Goal: Task Accomplishment & Management: Use online tool/utility

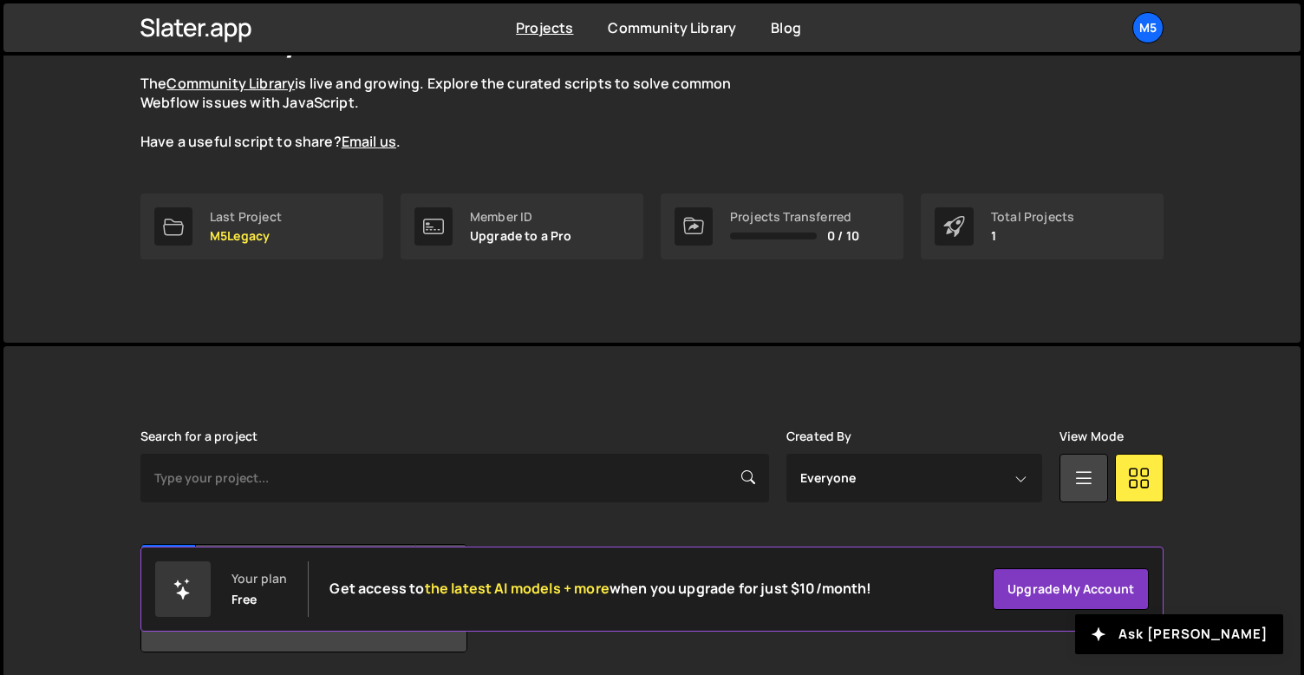
scroll to position [218, 0]
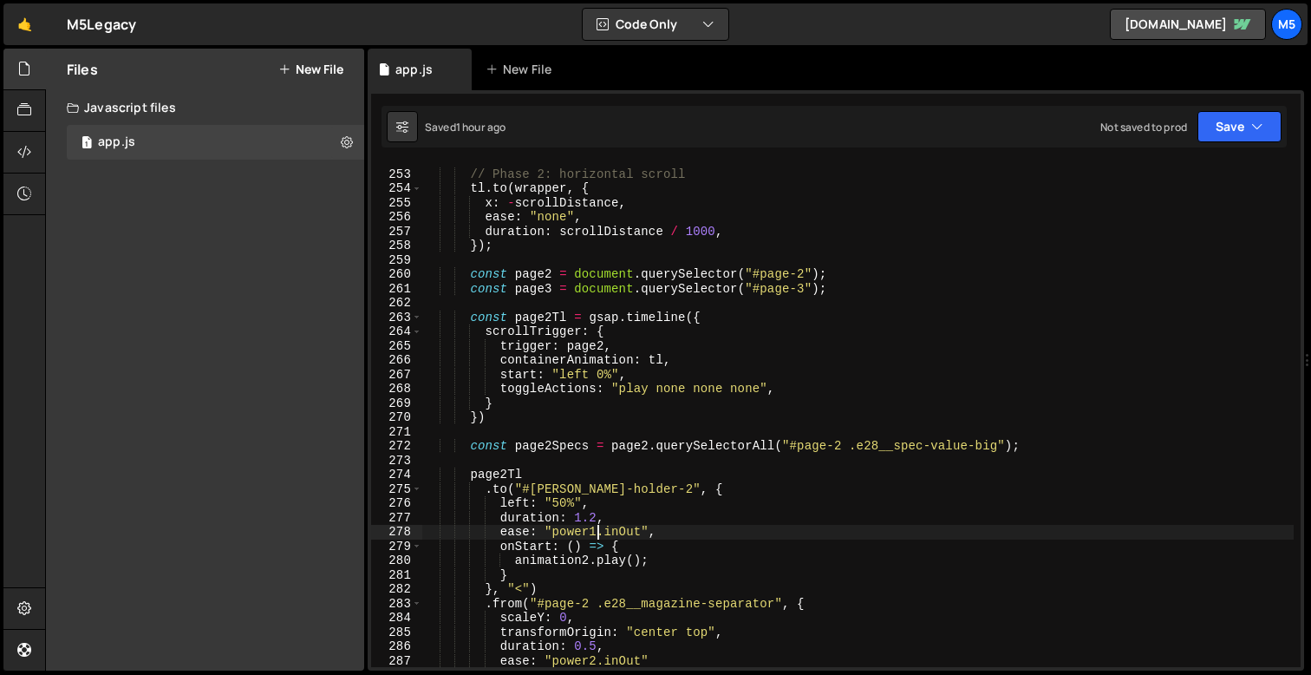
scroll to position [3616, 0]
click at [616, 332] on div "// Phase 2: horizontal scroll tl . to ( wrapper , { x : - scrollDistance , ease…" at bounding box center [857, 419] width 871 height 532
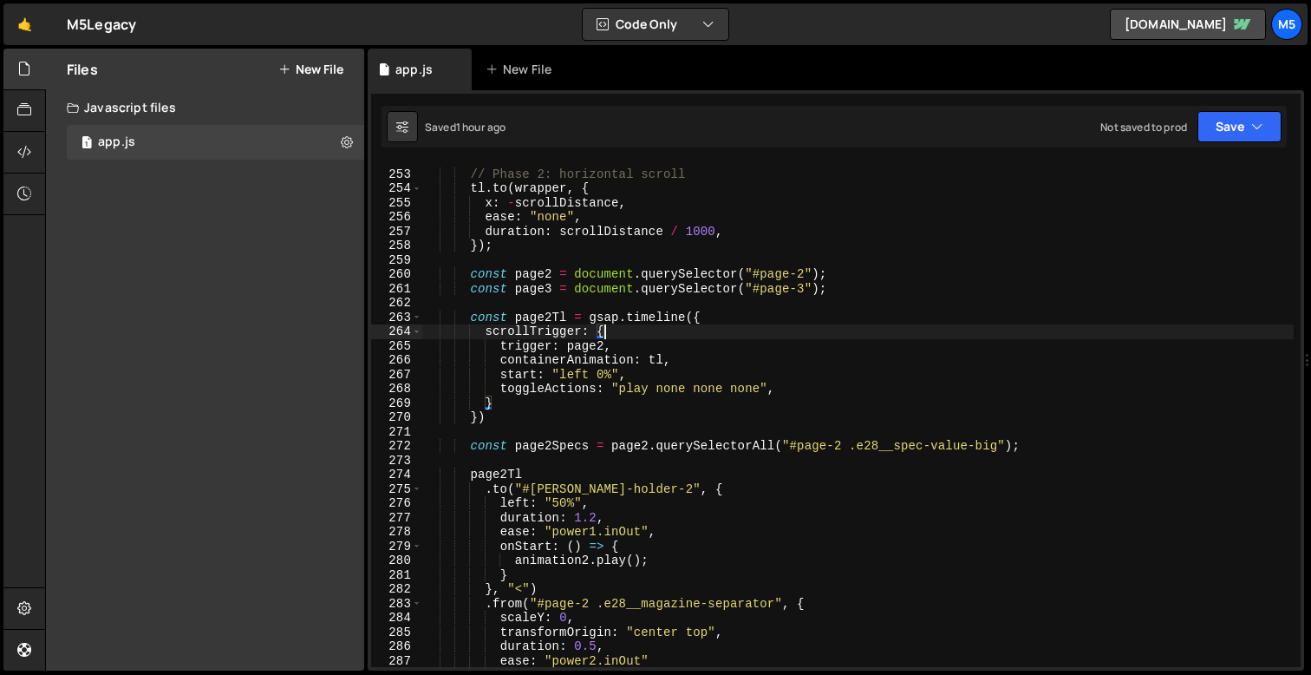
scroll to position [0, 2]
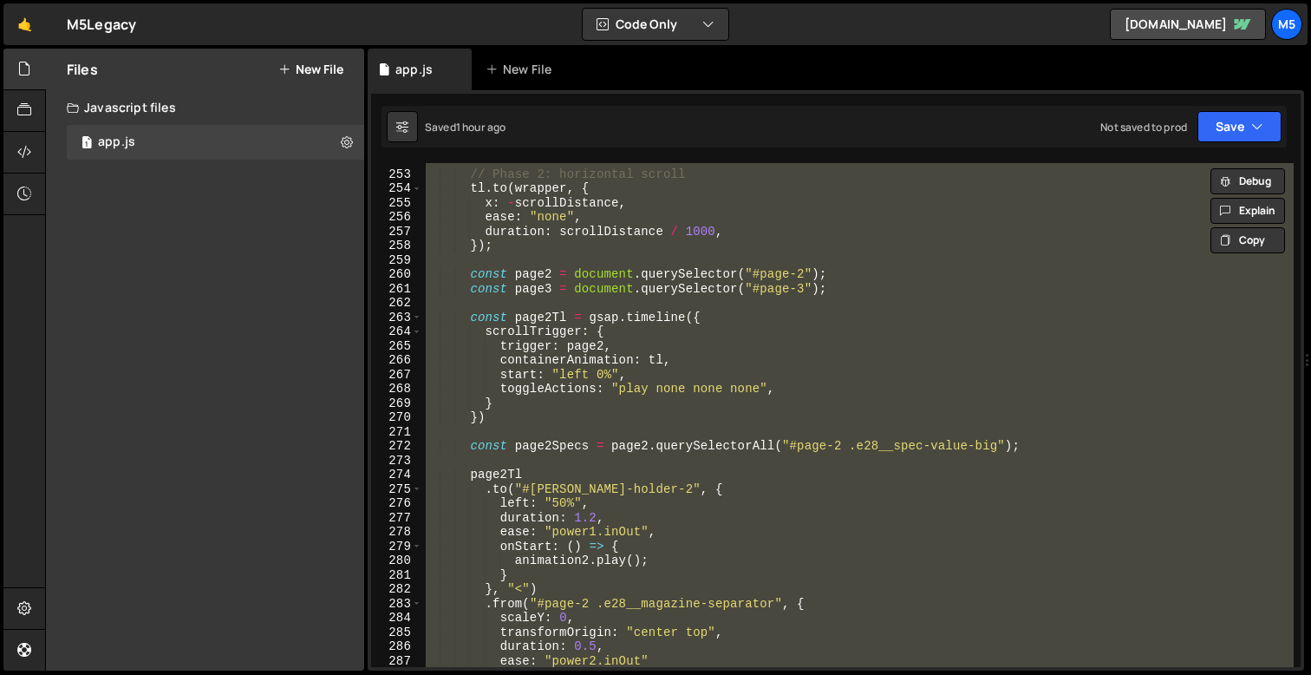
click at [708, 240] on div "// Phase 2: horizontal scroll tl . to ( wrapper , { x : - scrollDistance , ease…" at bounding box center [857, 419] width 871 height 532
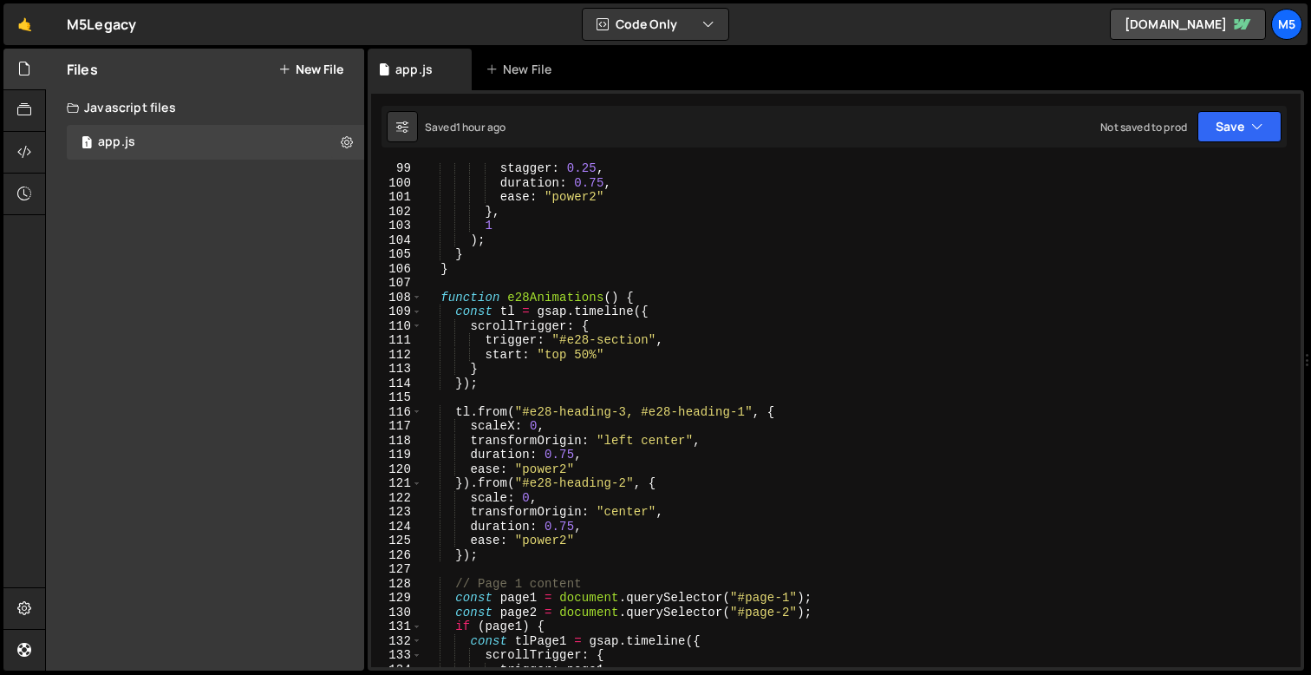
scroll to position [1403, 0]
click at [591, 455] on div "stagger : 0.25 , duration : 0.75 , ease : "power2" } , 1 ) ; } } function e28An…" at bounding box center [857, 427] width 871 height 532
click at [585, 461] on div "stagger : 0.25 , duration : 0.75 , ease : "power2" } , 1 ) ; } } function e28An…" at bounding box center [857, 427] width 871 height 532
click at [547, 428] on div "stagger : 0.25 , duration : 0.75 , ease : "power2" } , 1 ) ; } } function e28An…" at bounding box center [857, 427] width 871 height 532
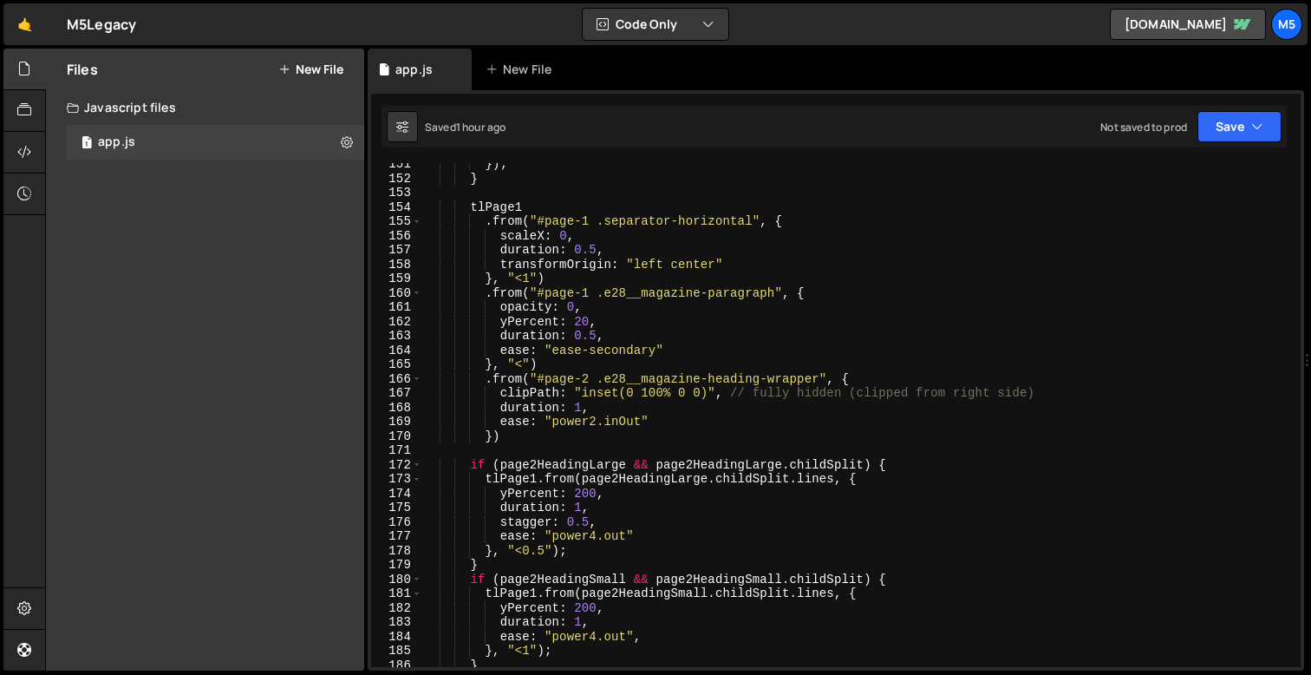
scroll to position [2159, 0]
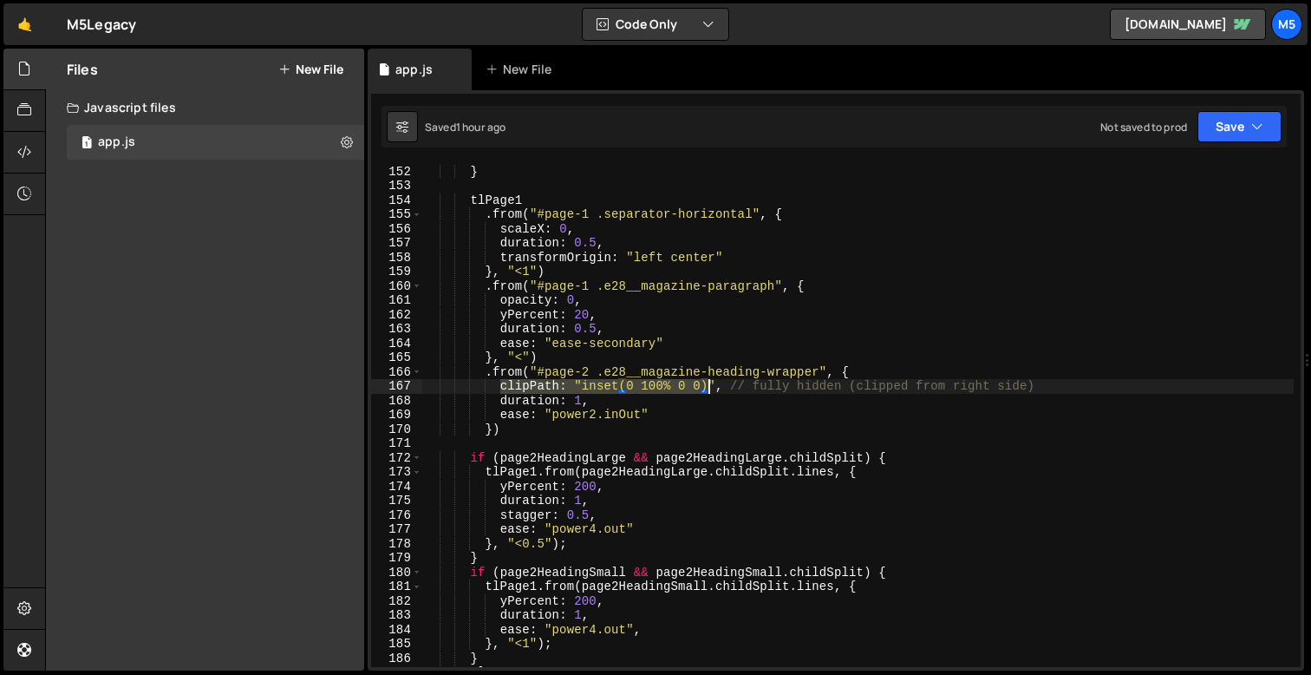
drag, startPoint x: 501, startPoint y: 386, endPoint x: 707, endPoint y: 380, distance: 205.6
click at [707, 380] on div "}) ; } tlPage1 . from ( "#page-1 .separator-horizontal" , { scaleX : 0 , durati…" at bounding box center [857, 416] width 871 height 532
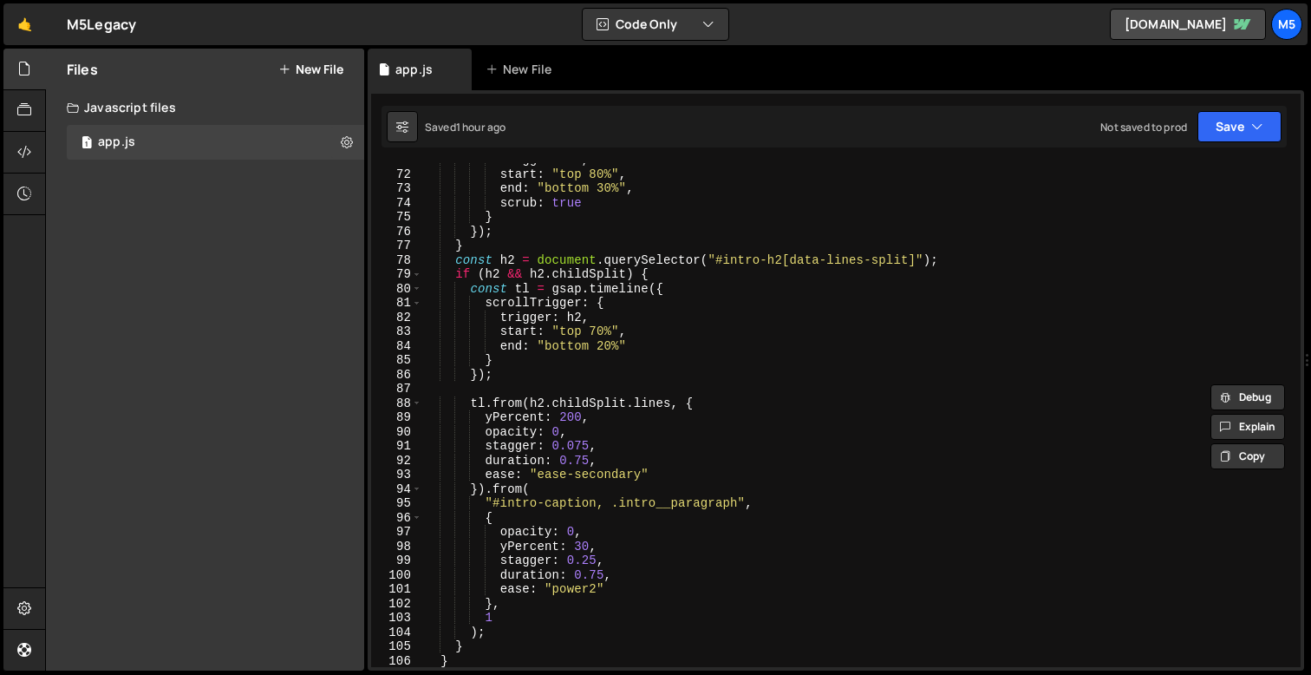
scroll to position [999, 0]
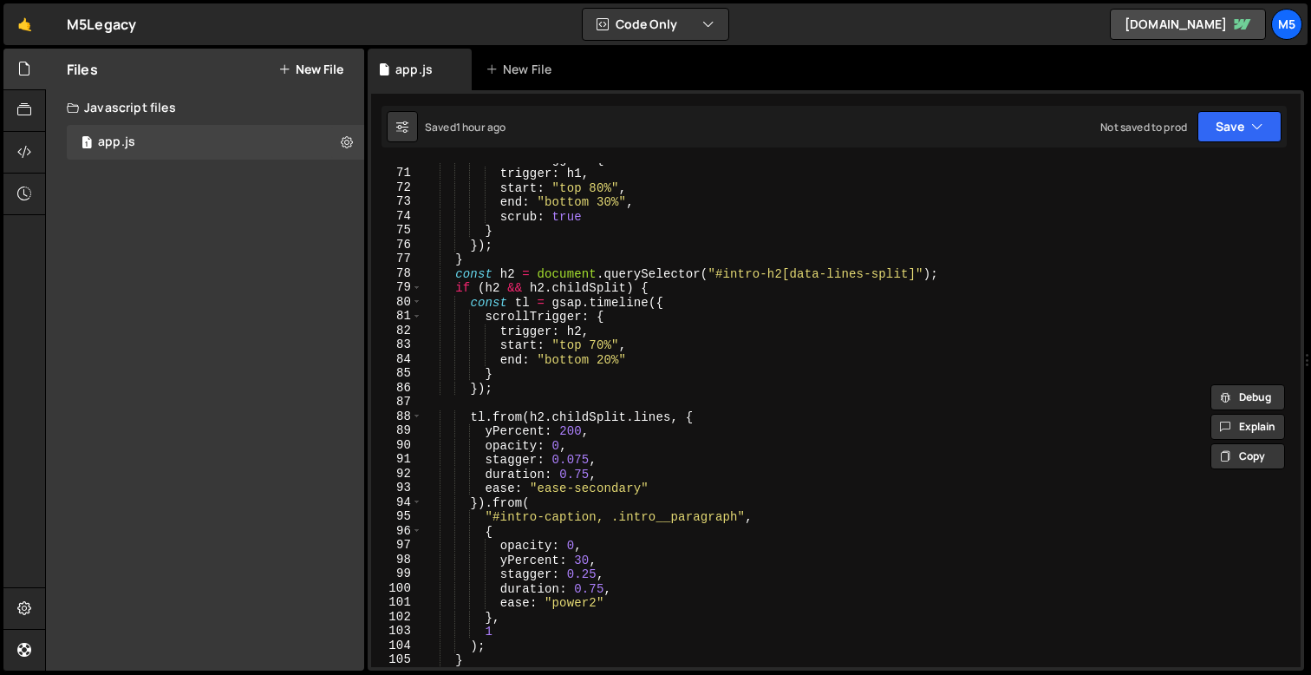
click at [630, 556] on div "scrollTrigger : { trigger : h1 , start : "top 80%" , end : "bottom 30%" , scrub…" at bounding box center [857, 418] width 871 height 532
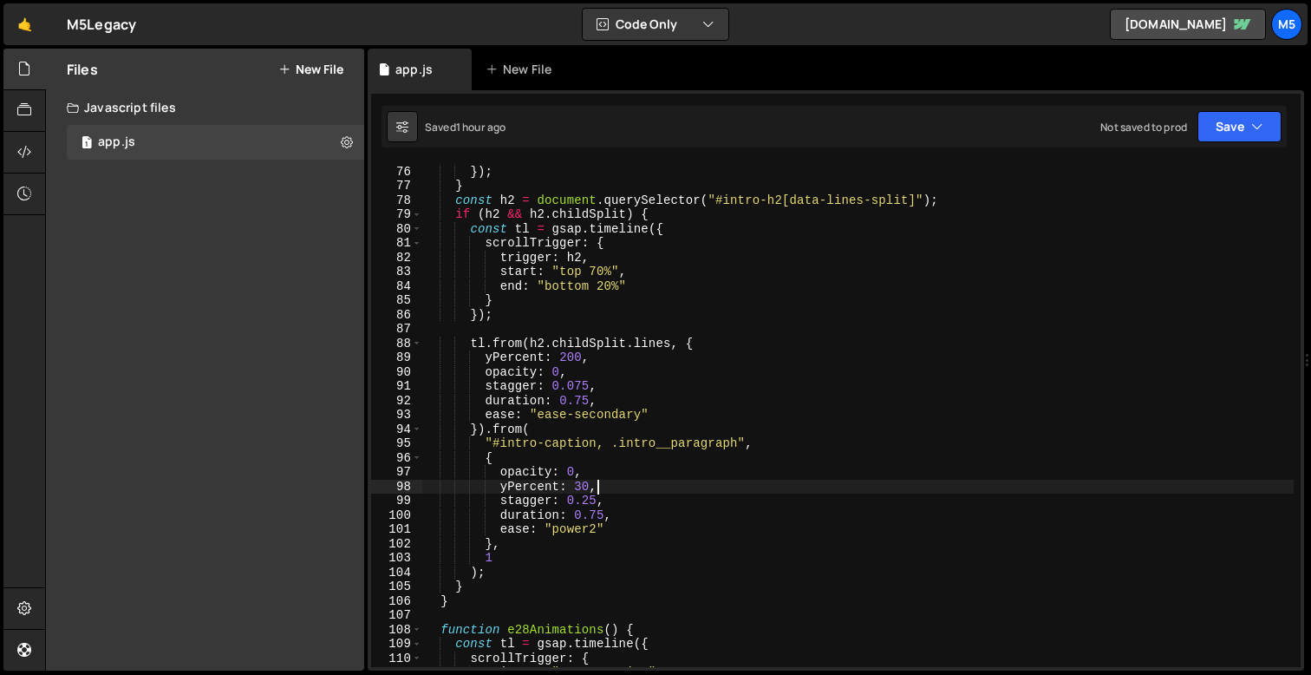
scroll to position [1080, 0]
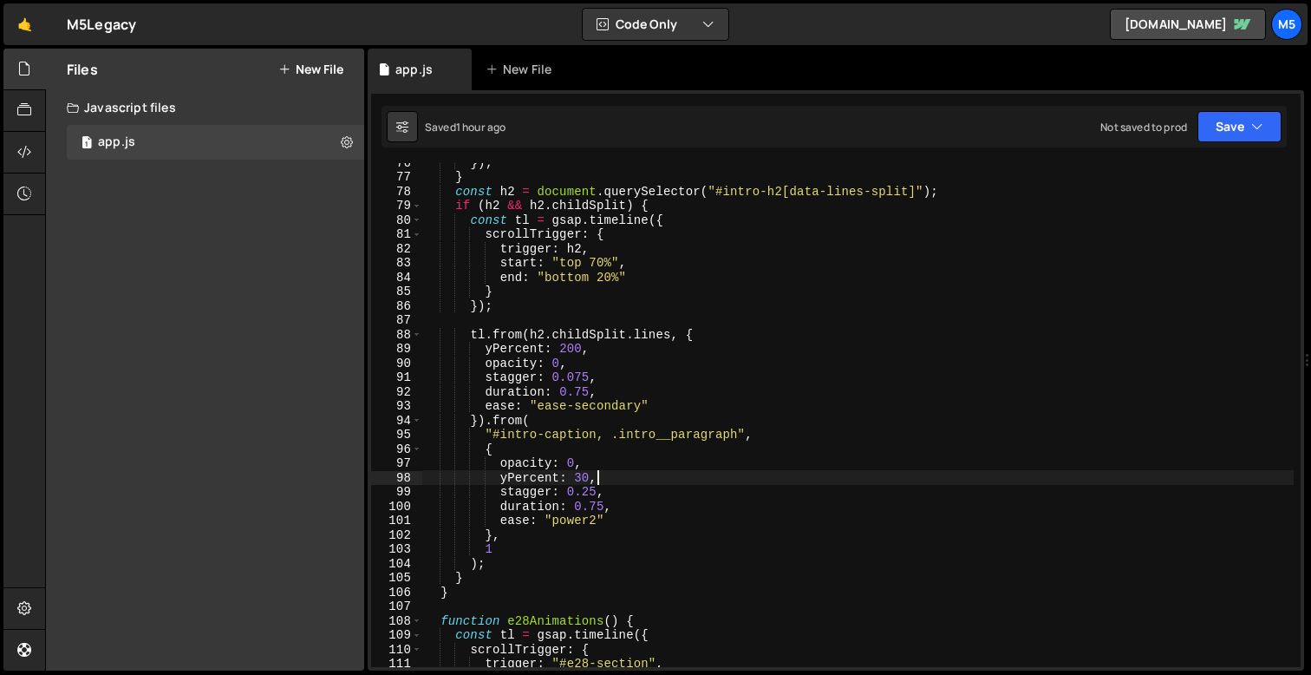
click at [558, 501] on div "}) ; } const h2 = document . querySelector ( "#intro-h2[data-lines-split]" ) ; …" at bounding box center [857, 421] width 871 height 532
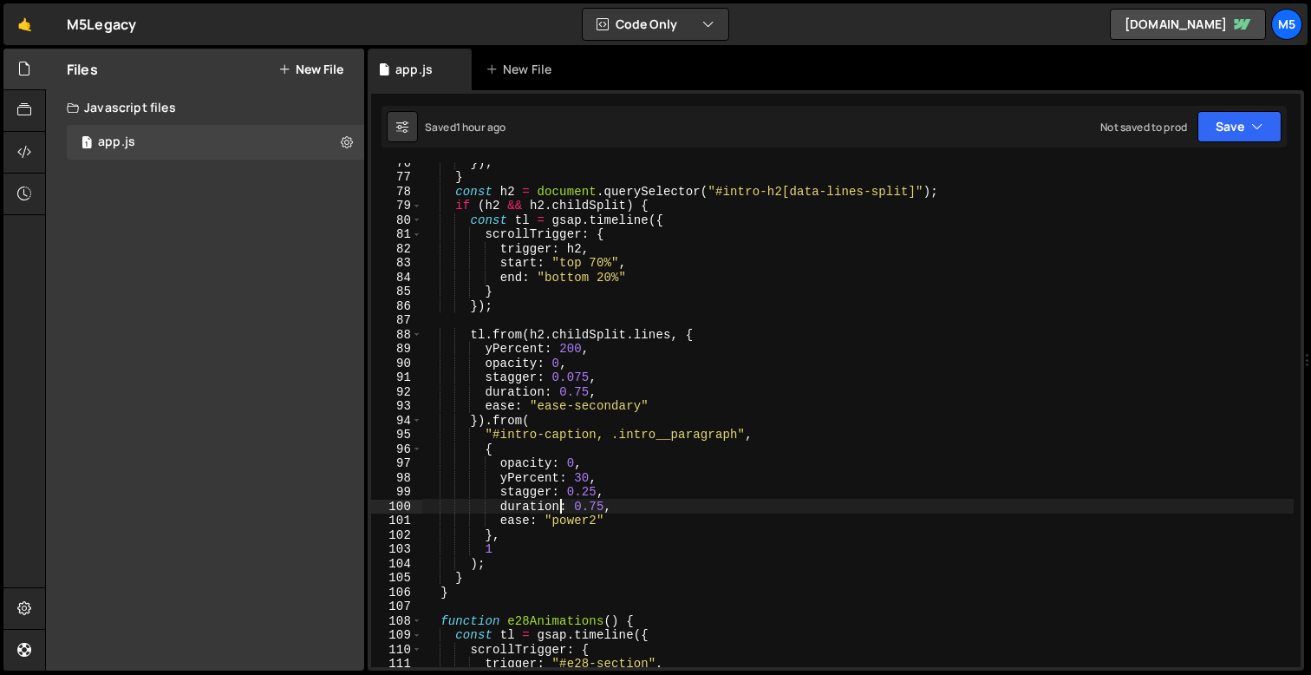
click at [630, 511] on div "}) ; } const h2 = document . querySelector ( "#intro-h2[data-lines-split]" ) ; …" at bounding box center [857, 421] width 871 height 532
click at [581, 473] on div "}) ; } const h2 = document . querySelector ( "#intro-h2[data-lines-split]" ) ; …" at bounding box center [857, 421] width 871 height 532
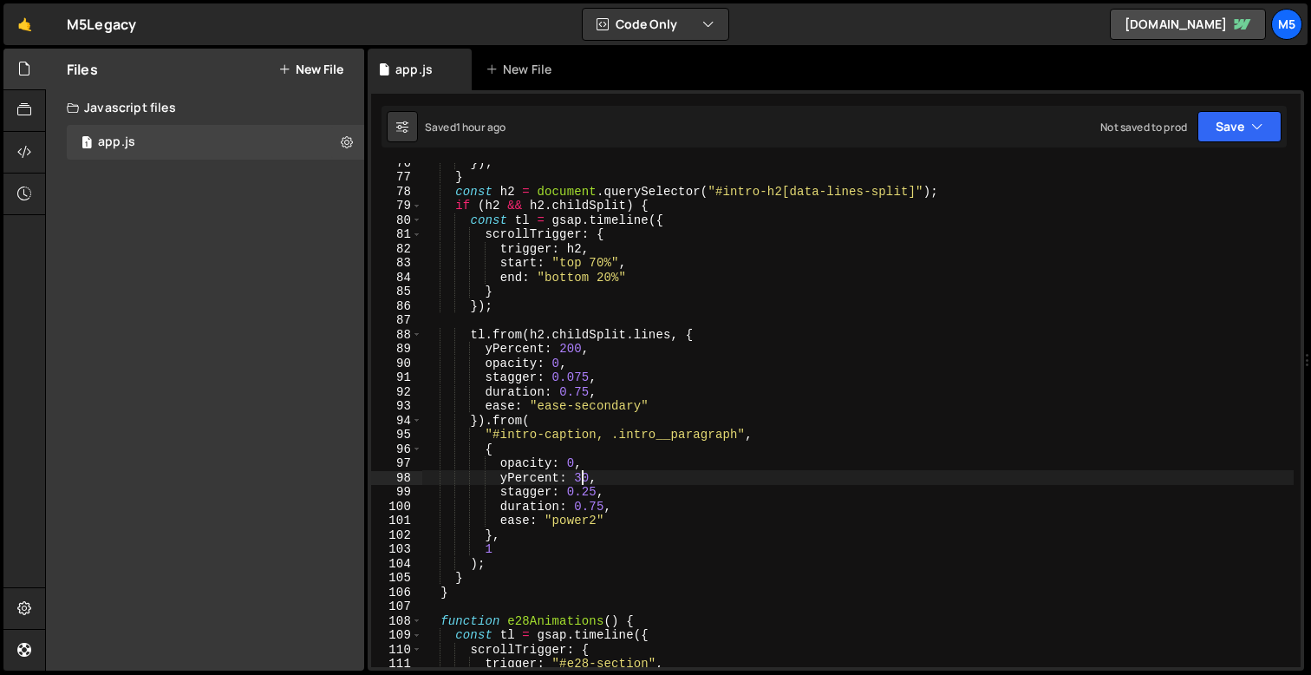
click at [574, 459] on div "}) ; } const h2 = document . querySelector ( "#intro-h2[data-lines-split]" ) ; …" at bounding box center [857, 421] width 871 height 532
click at [556, 382] on div "}) ; } const h2 = document . querySelector ( "#intro-h2[data-lines-split]" ) ; …" at bounding box center [857, 421] width 871 height 532
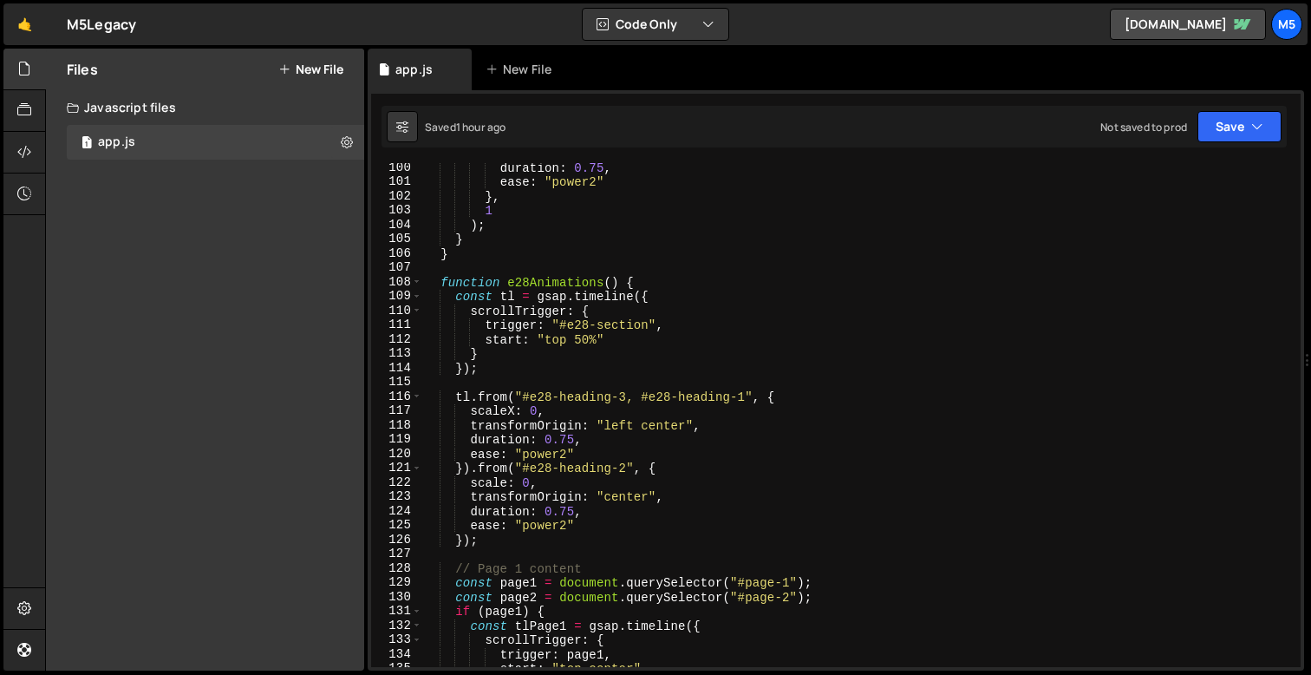
scroll to position [1460, 0]
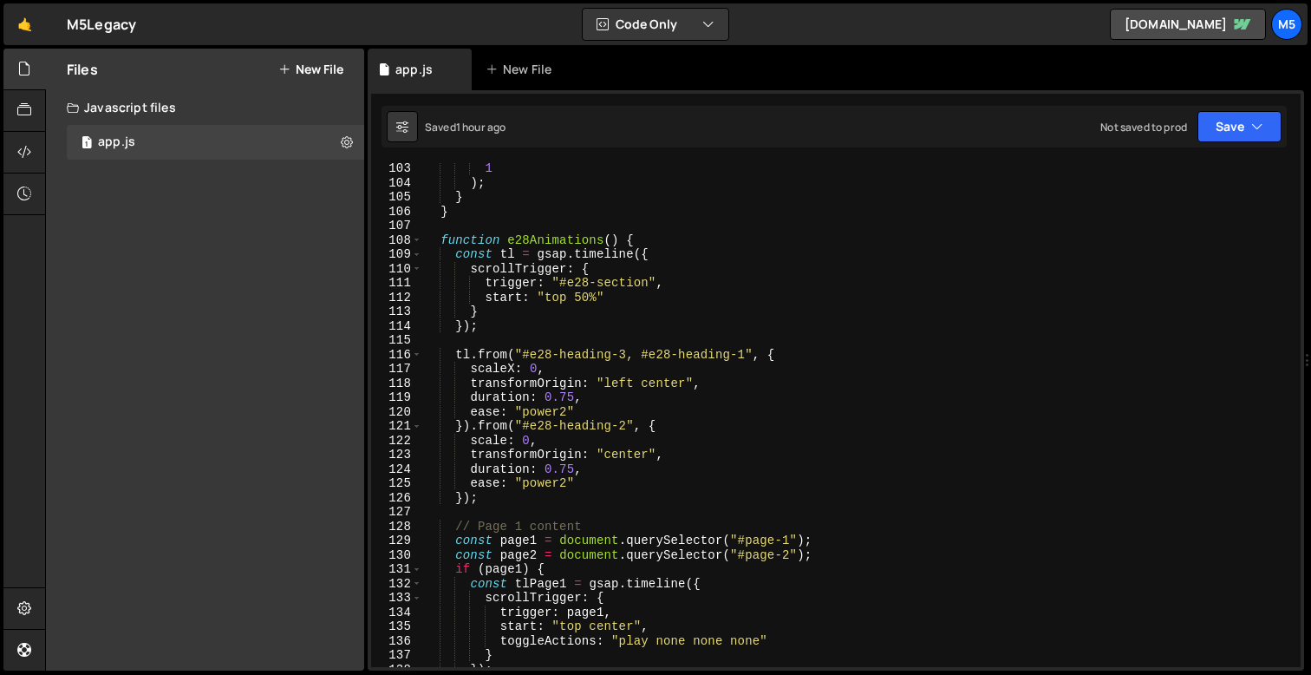
click at [553, 476] on div "1 ) ; } } function e28Animations ( ) { const tl = gsap . timeline ({ scrollTrig…" at bounding box center [857, 427] width 871 height 532
click at [564, 450] on div "1 ) ; } } function e28Animations ( ) { const tl = gsap . timeline ({ scrollTrig…" at bounding box center [857, 427] width 871 height 532
click at [529, 439] on div "1 ) ; } } function e28Animations ( ) { const tl = gsap . timeline ({ scrollTrig…" at bounding box center [857, 427] width 871 height 532
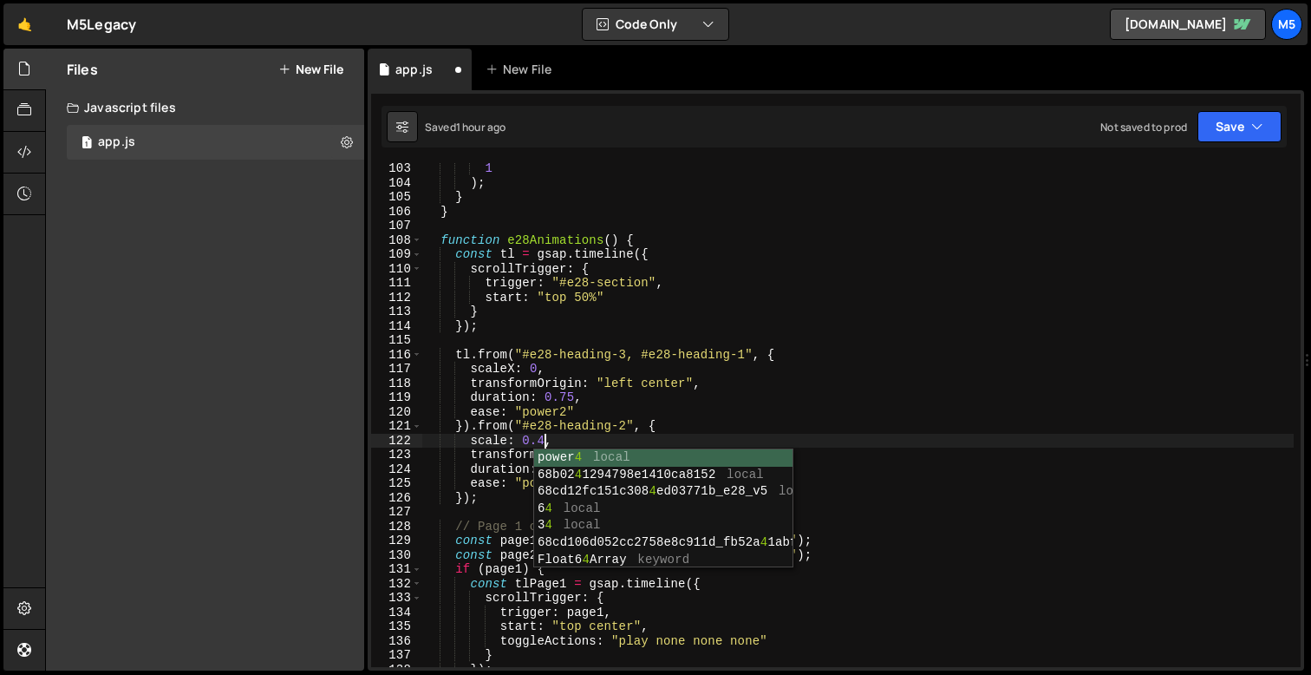
type textarea "scale: 0.3,"
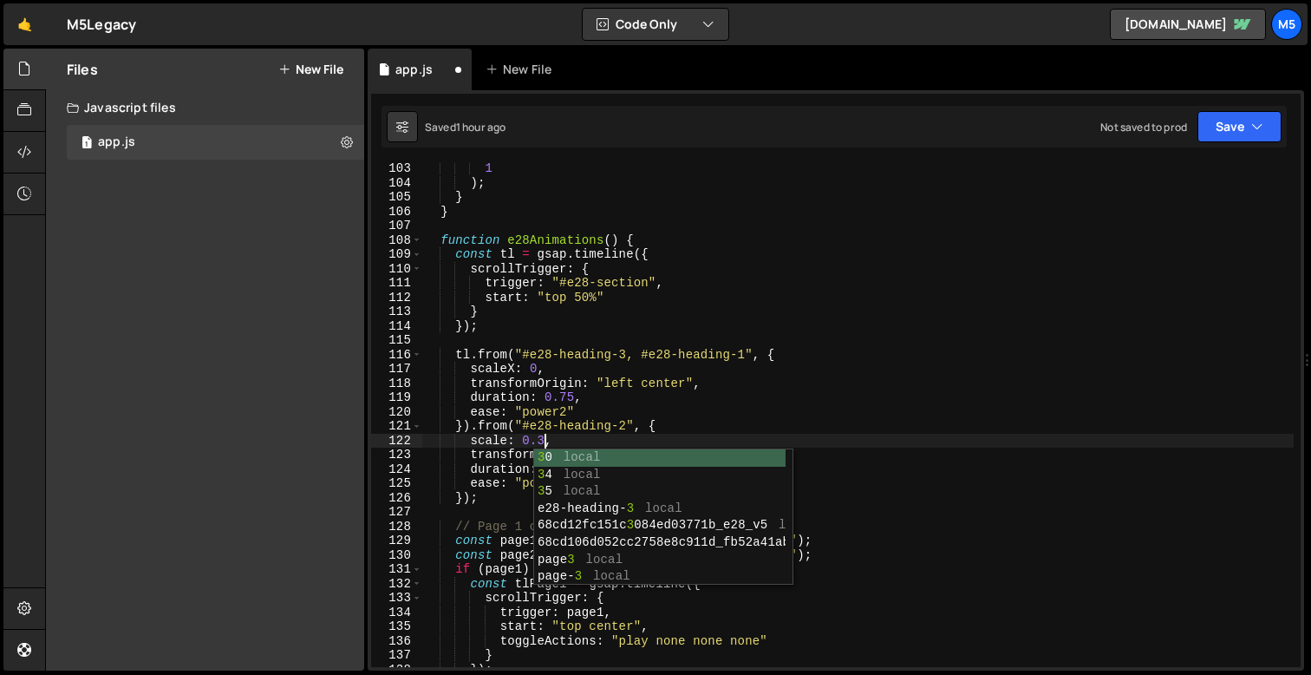
click at [568, 441] on div "1 ) ; } } function e28Animations ( ) { const tl = gsap . timeline ({ scrollTrig…" at bounding box center [857, 427] width 871 height 532
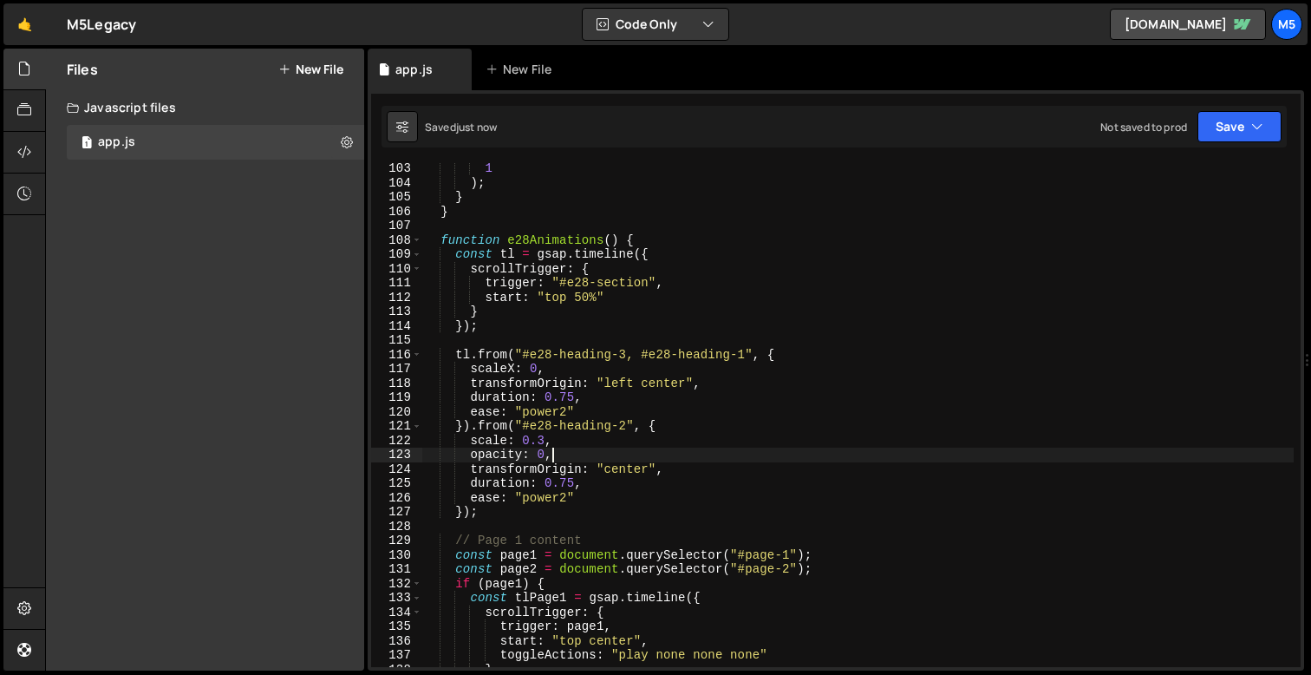
click at [568, 486] on div "1 ) ; } } function e28Animations ( ) { const tl = gsap . timeline ({ scrollTrig…" at bounding box center [857, 427] width 871 height 532
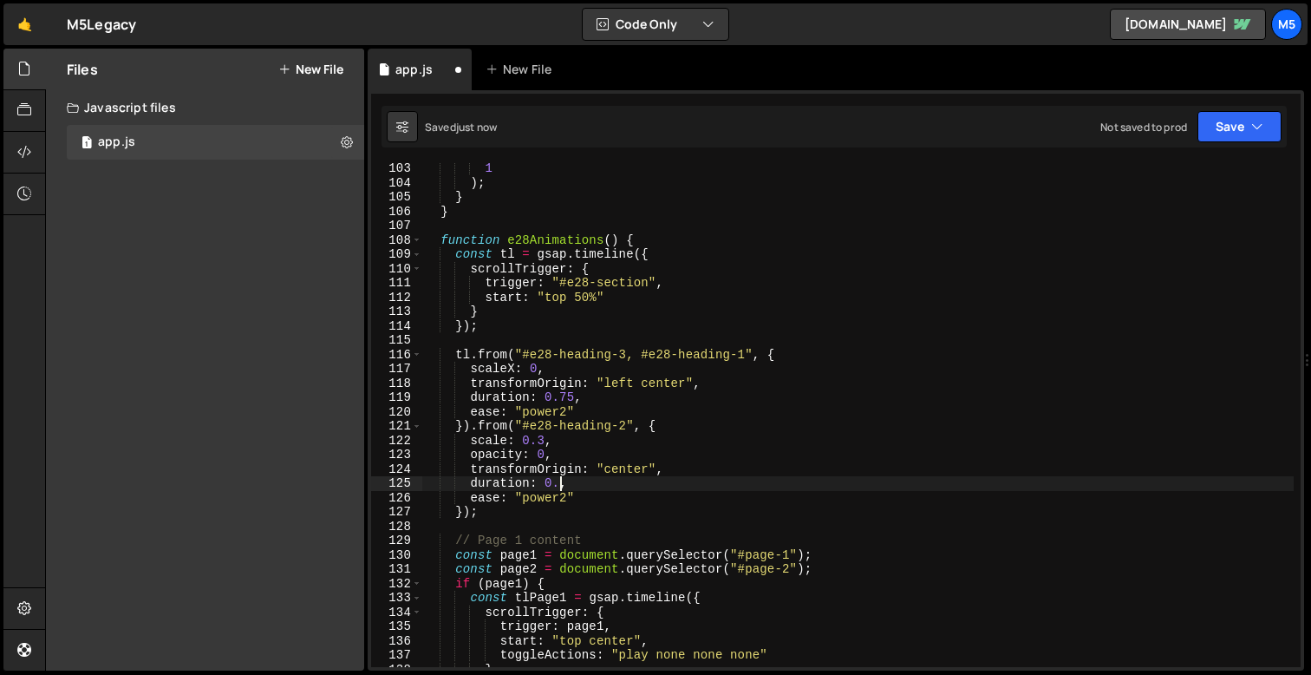
scroll to position [0, 10]
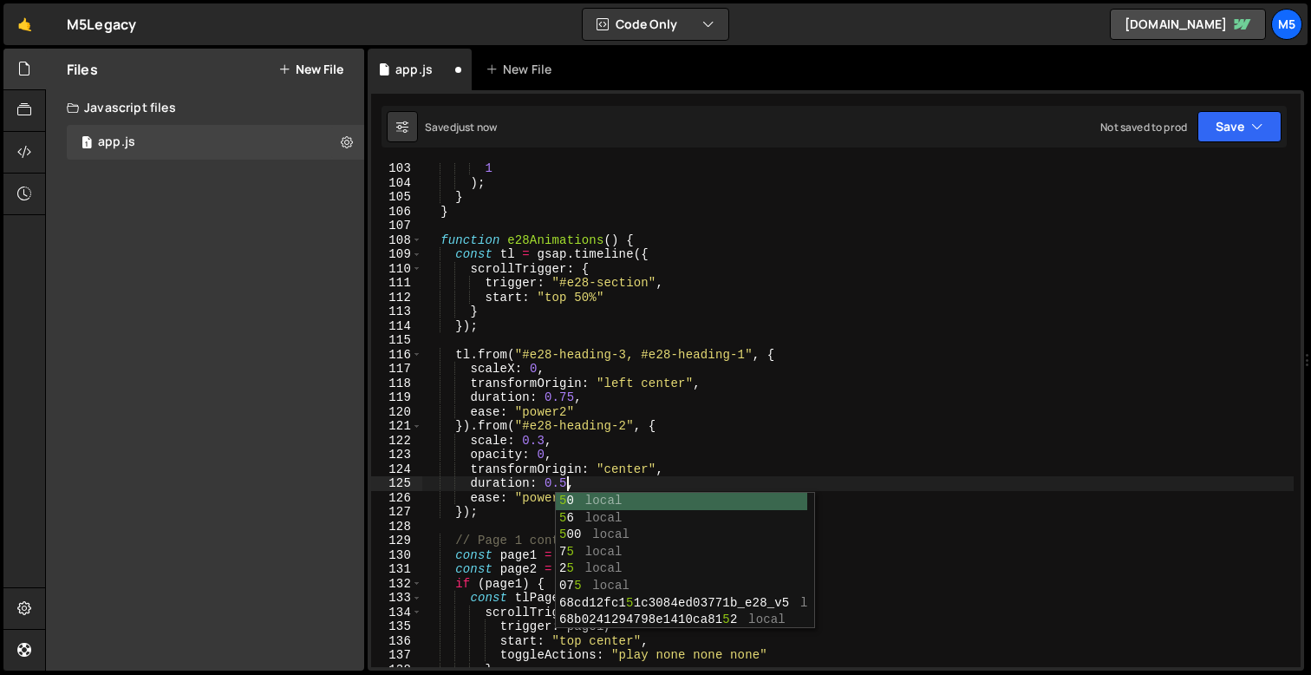
click at [543, 444] on div "1 ) ; } } function e28Animations ( ) { const tl = gsap . timeline ({ scrollTrig…" at bounding box center [857, 427] width 871 height 532
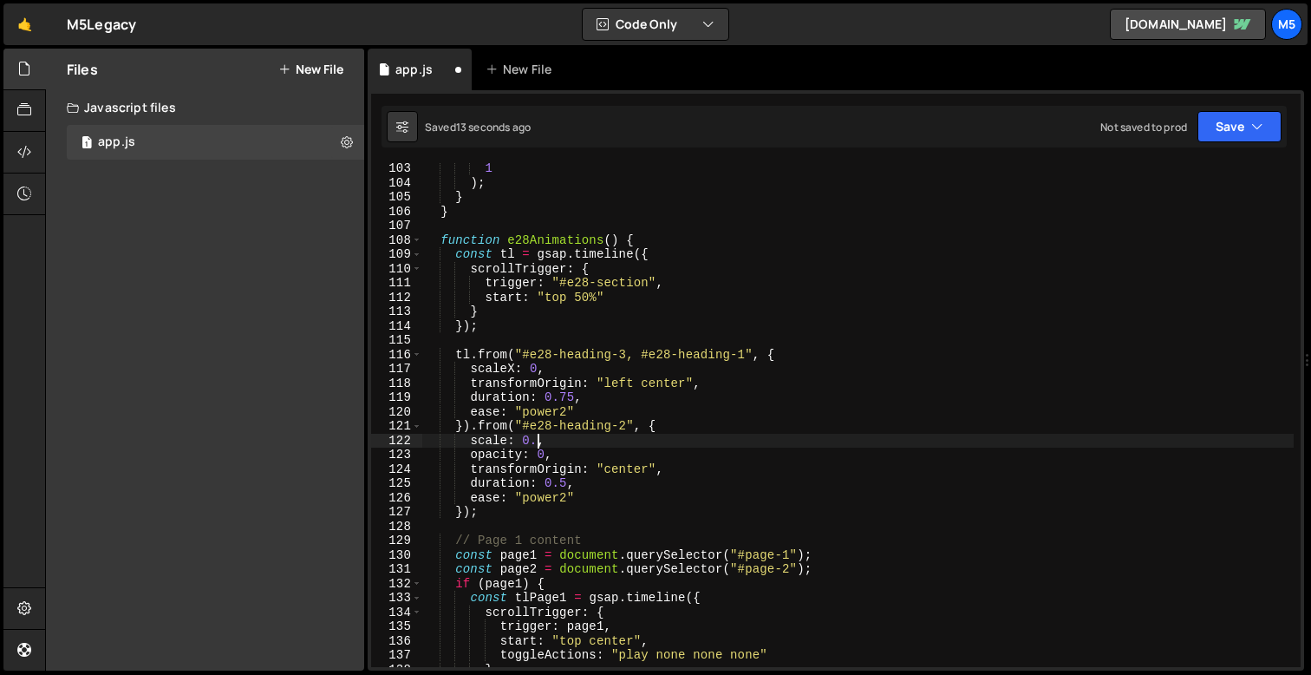
scroll to position [0, 8]
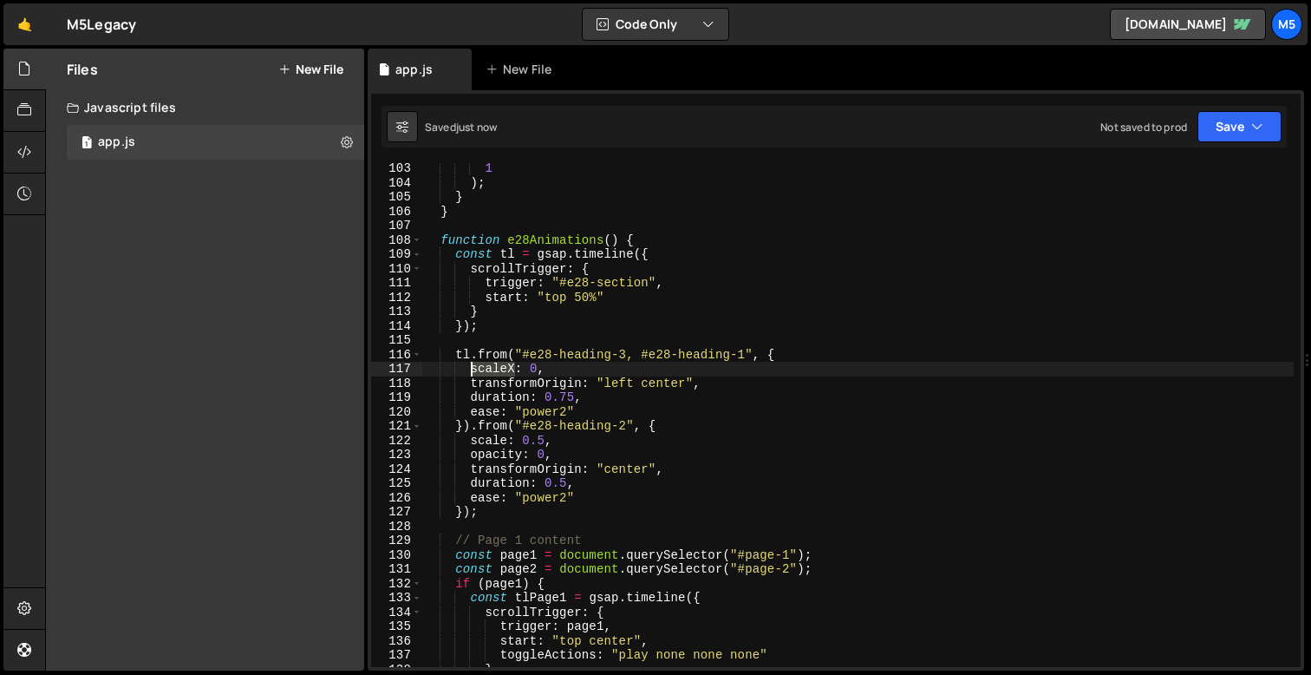
drag, startPoint x: 517, startPoint y: 369, endPoint x: 472, endPoint y: 370, distance: 45.1
click at [472, 370] on div "1 ) ; } } function e28Animations ( ) { const tl = gsap . timeline ({ scrollTrig…" at bounding box center [857, 427] width 871 height 532
click at [704, 375] on div "1 ) ; } } function e28Animations ( ) { const tl = gsap . timeline ({ scrollTrig…" at bounding box center [857, 427] width 871 height 532
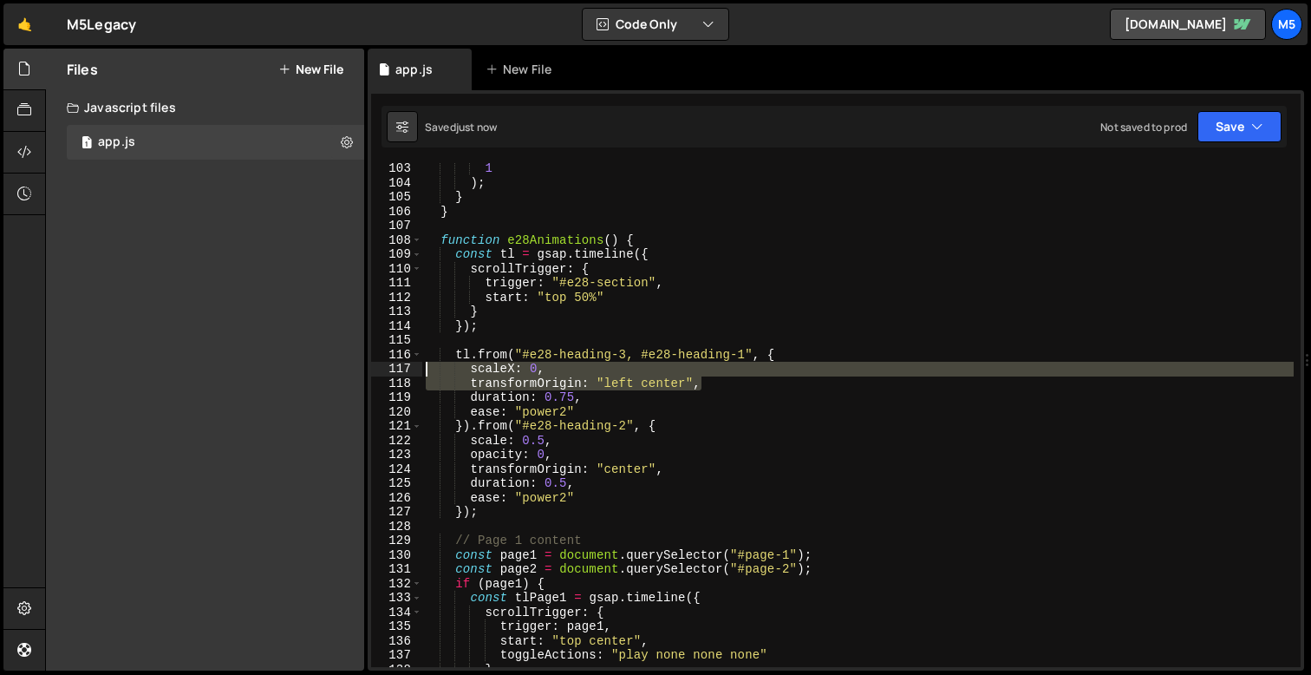
drag, startPoint x: 702, startPoint y: 385, endPoint x: 360, endPoint y: 373, distance: 342.7
click at [360, 373] on div "Files New File Javascript files 1 app.js 0 CSS files Copy share link Edit File …" at bounding box center [678, 360] width 1266 height 623
type textarea "scaleX: 0, transformOrigin: "left center","
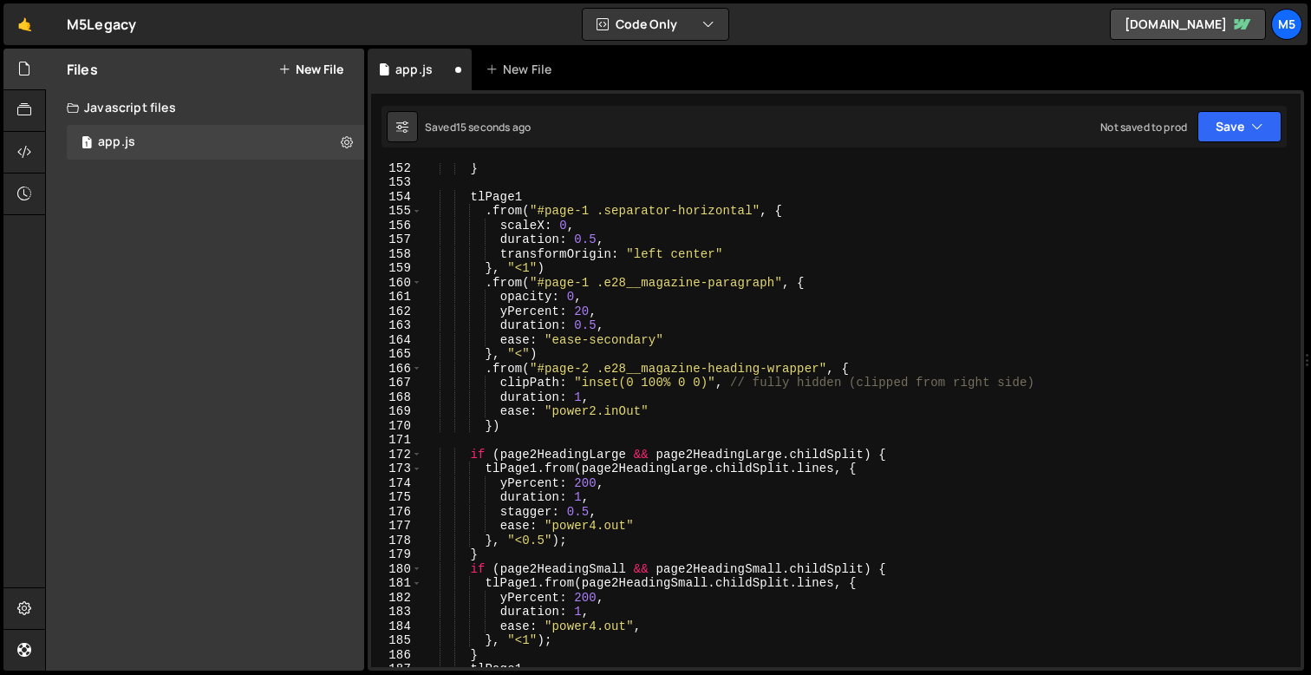
scroll to position [2156, 0]
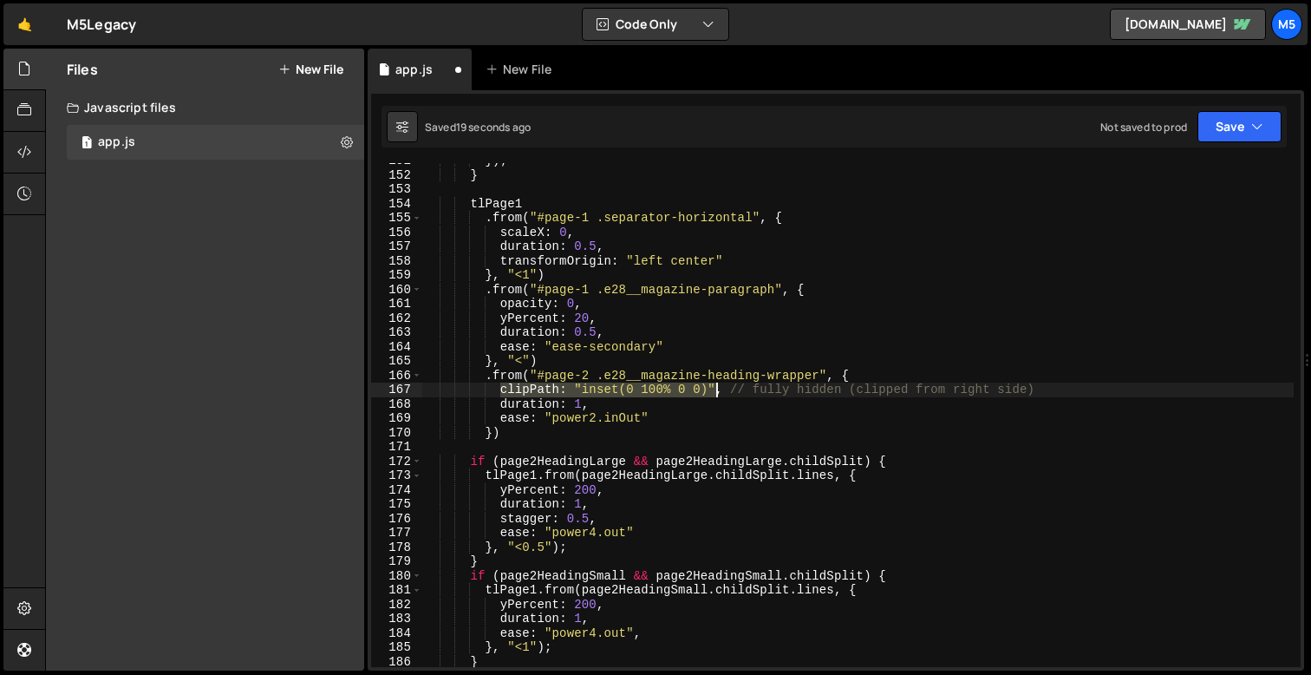
drag, startPoint x: 499, startPoint y: 390, endPoint x: 715, endPoint y: 390, distance: 215.9
click at [715, 390] on div "}) ; } tlPage1 . from ( "#page-1 .separator-horizontal" , { scaleX : 0 , durati…" at bounding box center [857, 419] width 871 height 532
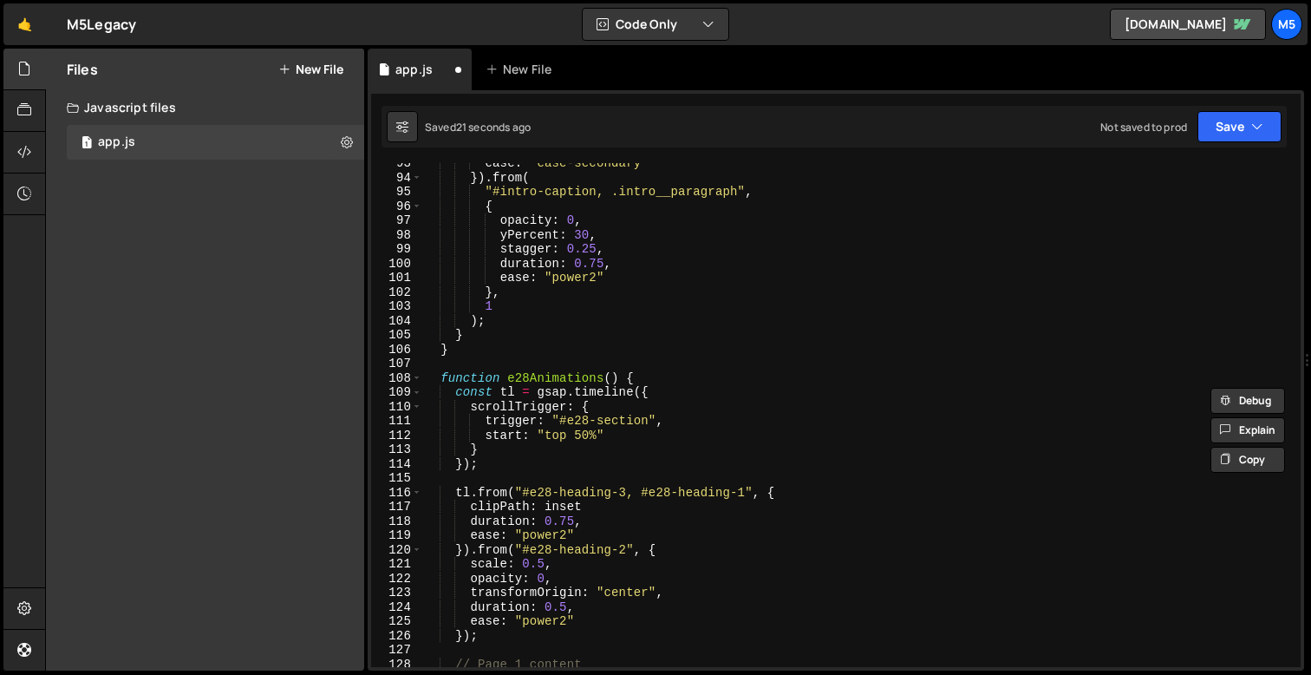
scroll to position [1341, 0]
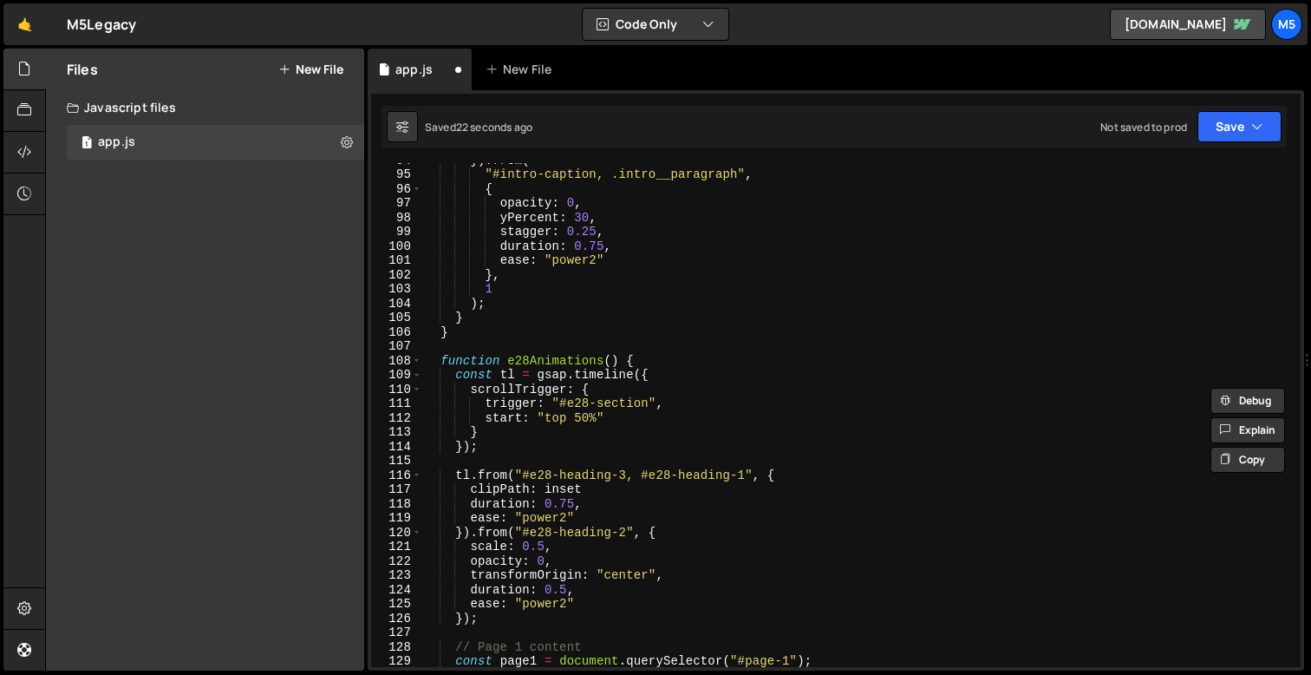
click at [573, 512] on div "}) . from ( "#intro-caption, .intro__paragraph" , { opacity : 0 , yPercent : 30…" at bounding box center [857, 419] width 871 height 532
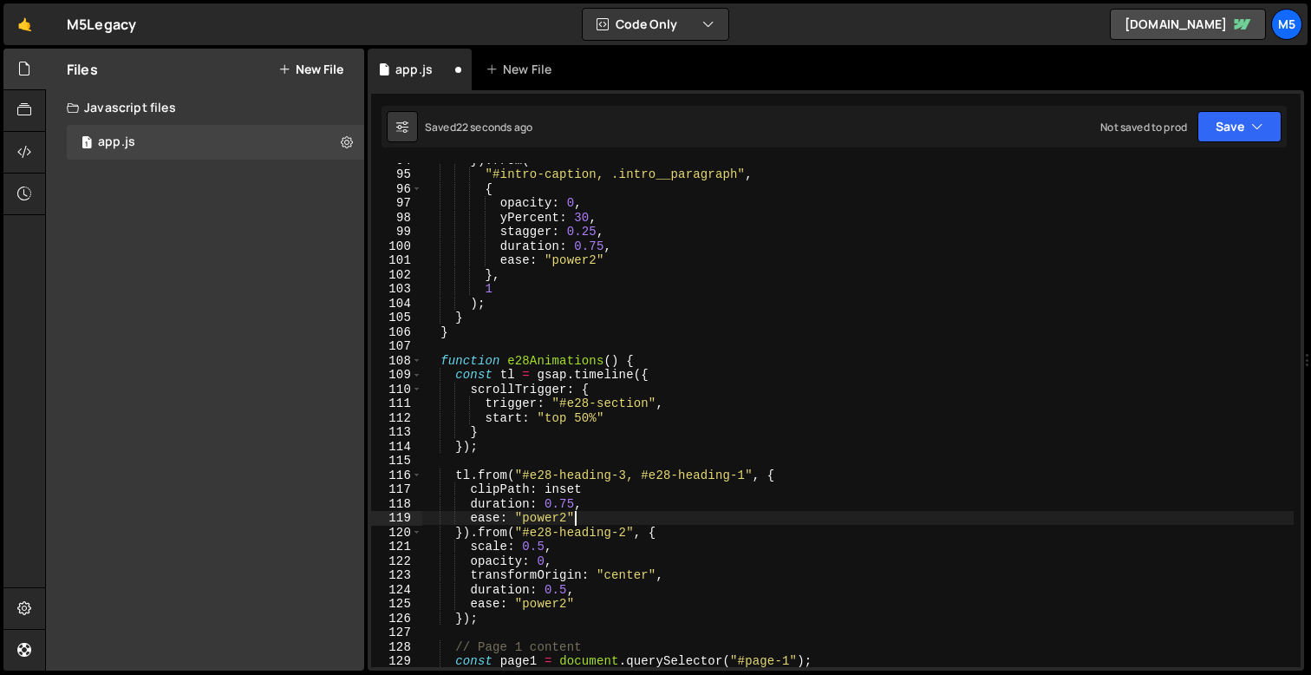
scroll to position [0, 10]
click at [604, 508] on div "}) . from ( "#intro-caption, .intro__paragraph" , { opacity : 0 , yPercent : 30…" at bounding box center [857, 419] width 871 height 532
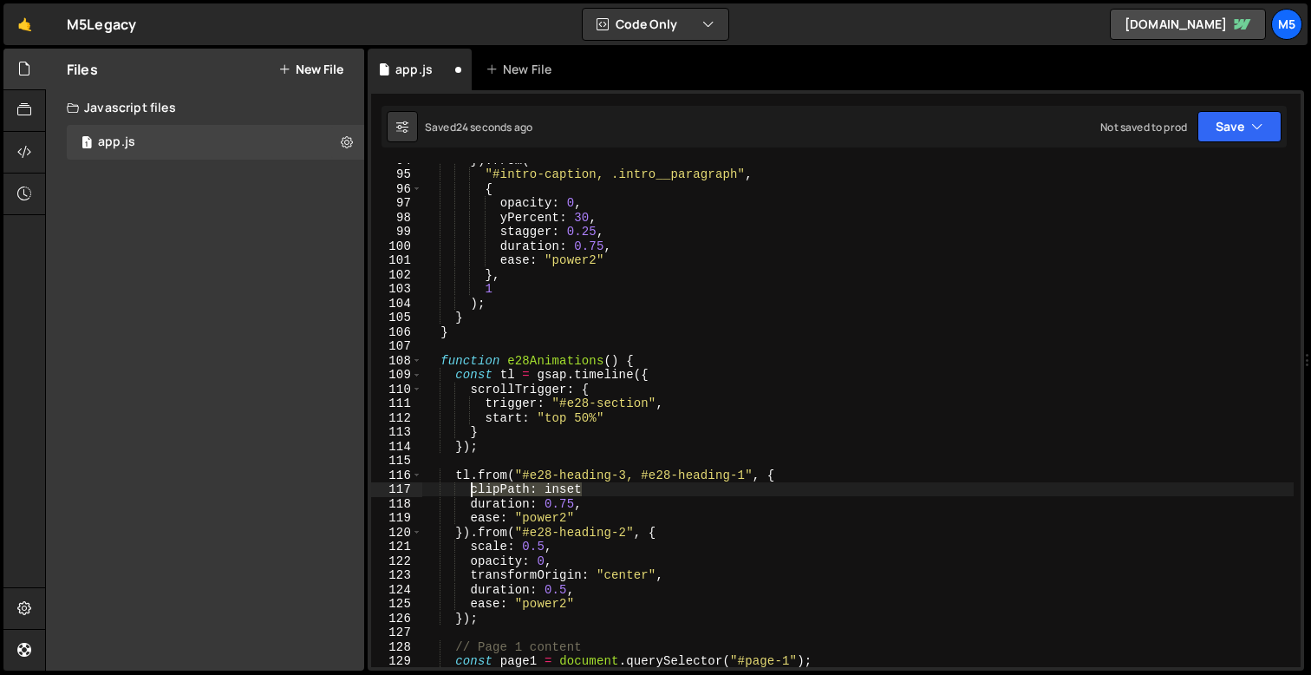
drag, startPoint x: 586, startPoint y: 493, endPoint x: 473, endPoint y: 493, distance: 112.7
click at [473, 493] on div "}) . from ( "#intro-caption, .intro__paragraph" , { opacity : 0 , yPercent : 30…" at bounding box center [857, 419] width 871 height 532
paste textarea ""inset(0 100% 0 0)""
click at [572, 506] on div "}) . from ( "#intro-caption, .intro__paragraph" , { opacity : 0 , yPercent : 30…" at bounding box center [857, 419] width 871 height 532
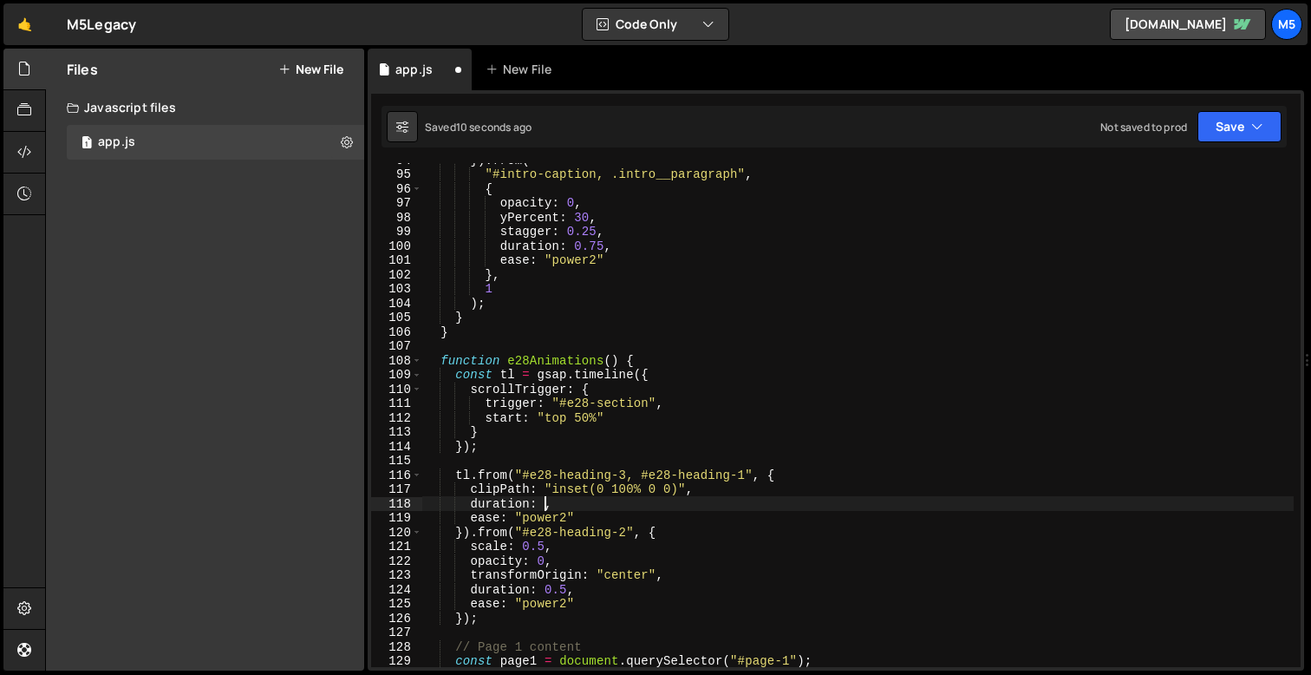
scroll to position [0, 8]
click at [564, 518] on div "}) . from ( "#intro-caption, .intro__paragraph" , { opacity : 0 , yPercent : 30…" at bounding box center [857, 419] width 871 height 532
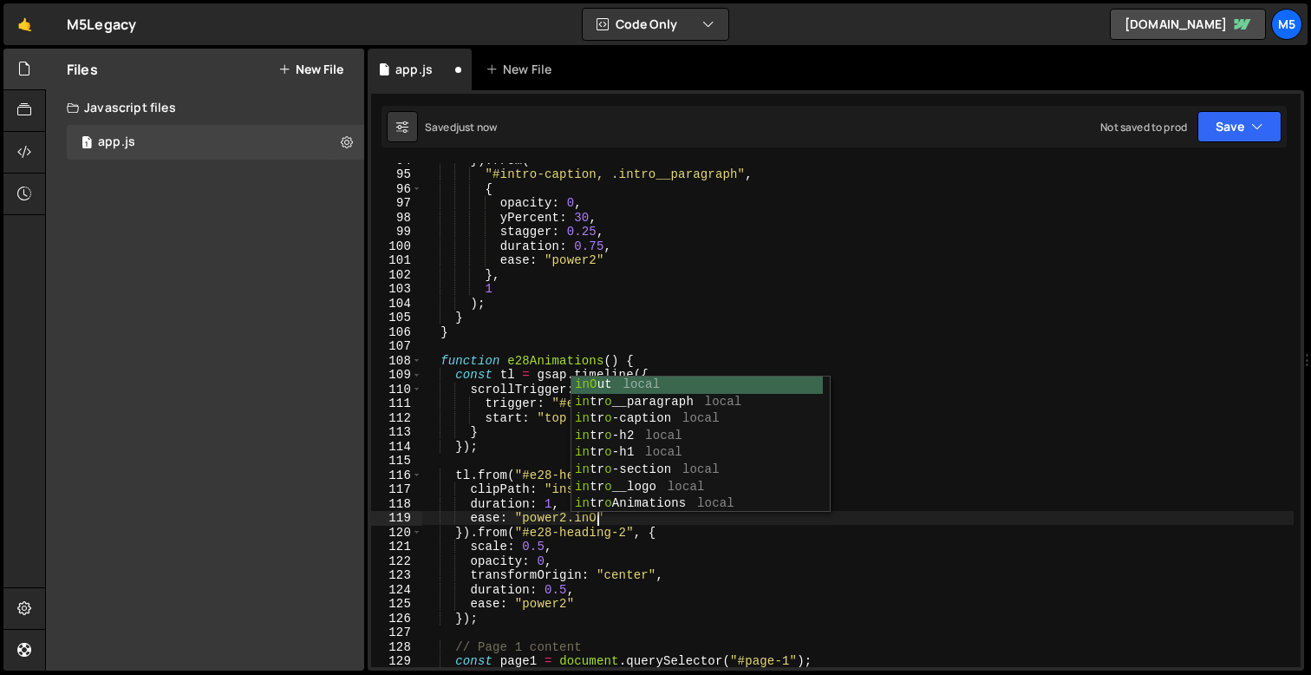
scroll to position [0, 12]
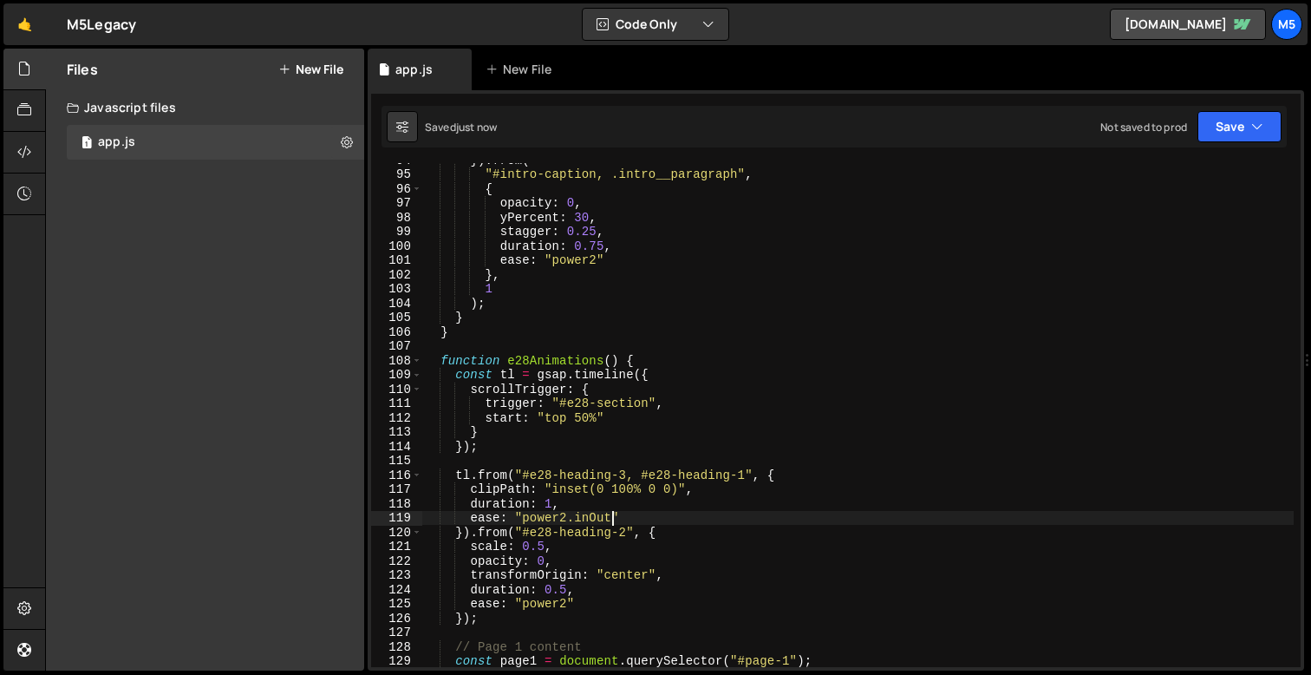
click at [636, 511] on div "}) . from ( "#intro-caption, .intro__paragraph" , { opacity : 0 , yPercent : 30…" at bounding box center [857, 419] width 871 height 532
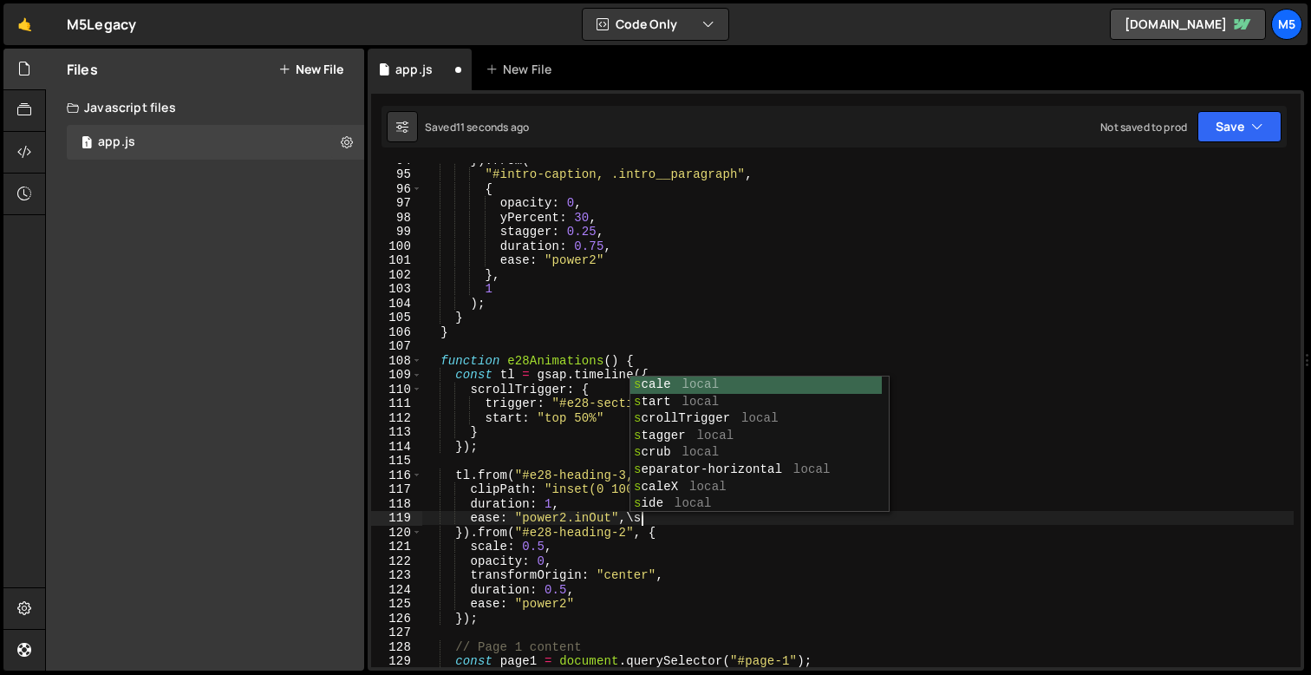
type textarea "ease: "power2.inOut","
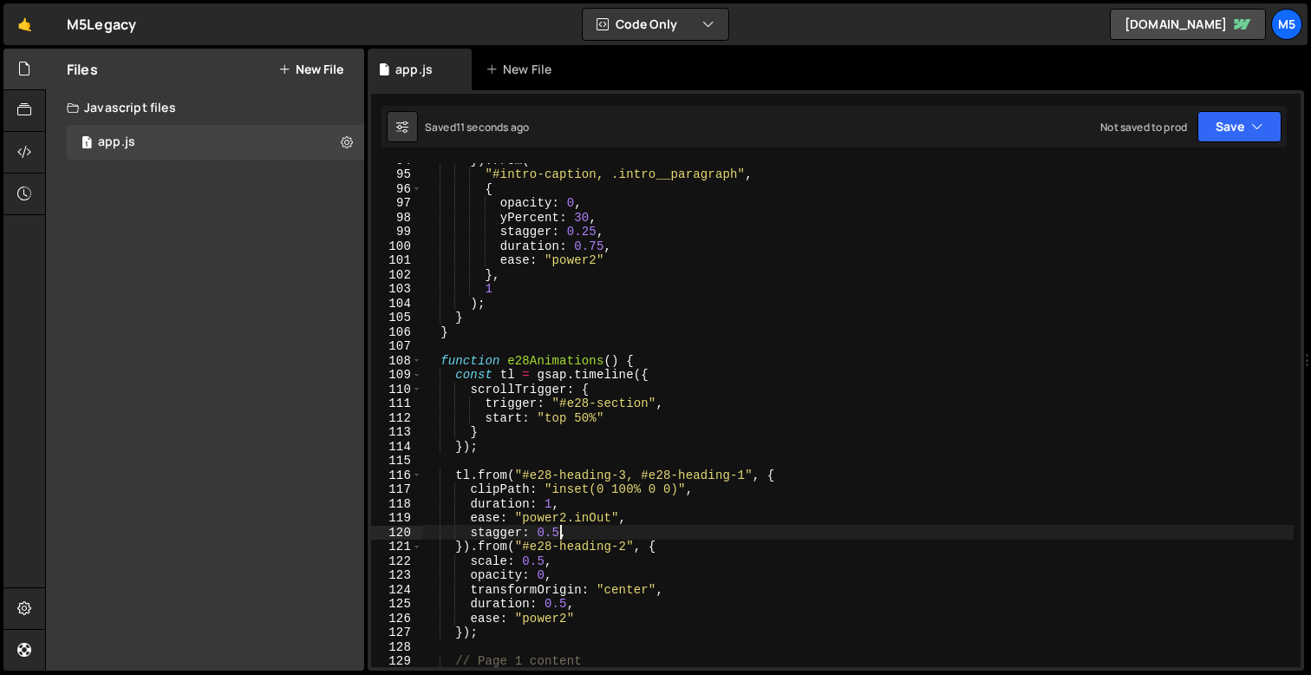
scroll to position [0, 10]
click at [563, 519] on div "}) . from ( "#intro-caption, .intro__paragraph" , { opacity : 0 , yPercent : 30…" at bounding box center [857, 419] width 871 height 532
click at [623, 491] on div "}) . from ( "#intro-caption, .intro__paragraph" , { opacity : 0 , yPercent : 30…" at bounding box center [857, 419] width 871 height 532
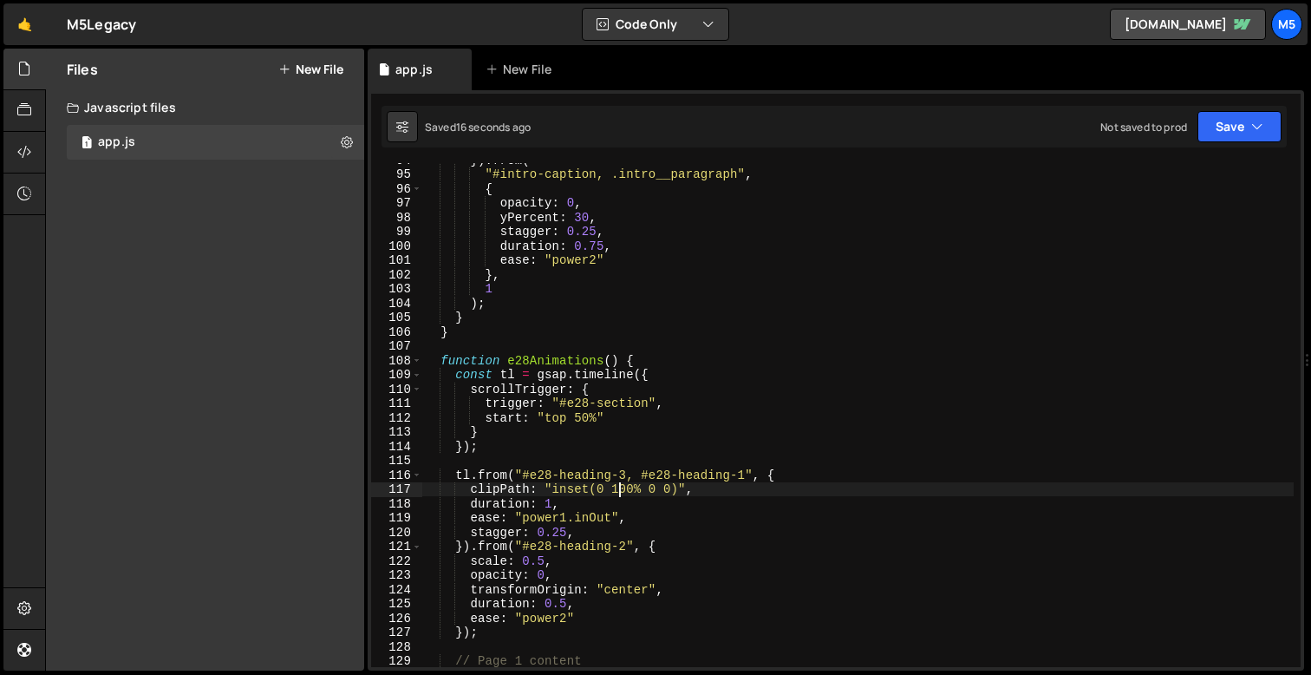
type textarea "// clipPath: "inset(0 100% 0 0)","
click at [728, 484] on div "}) . from ( "#intro-caption, .intro__paragraph" , { opacity : 0 , yPercent : 30…" at bounding box center [857, 419] width 871 height 532
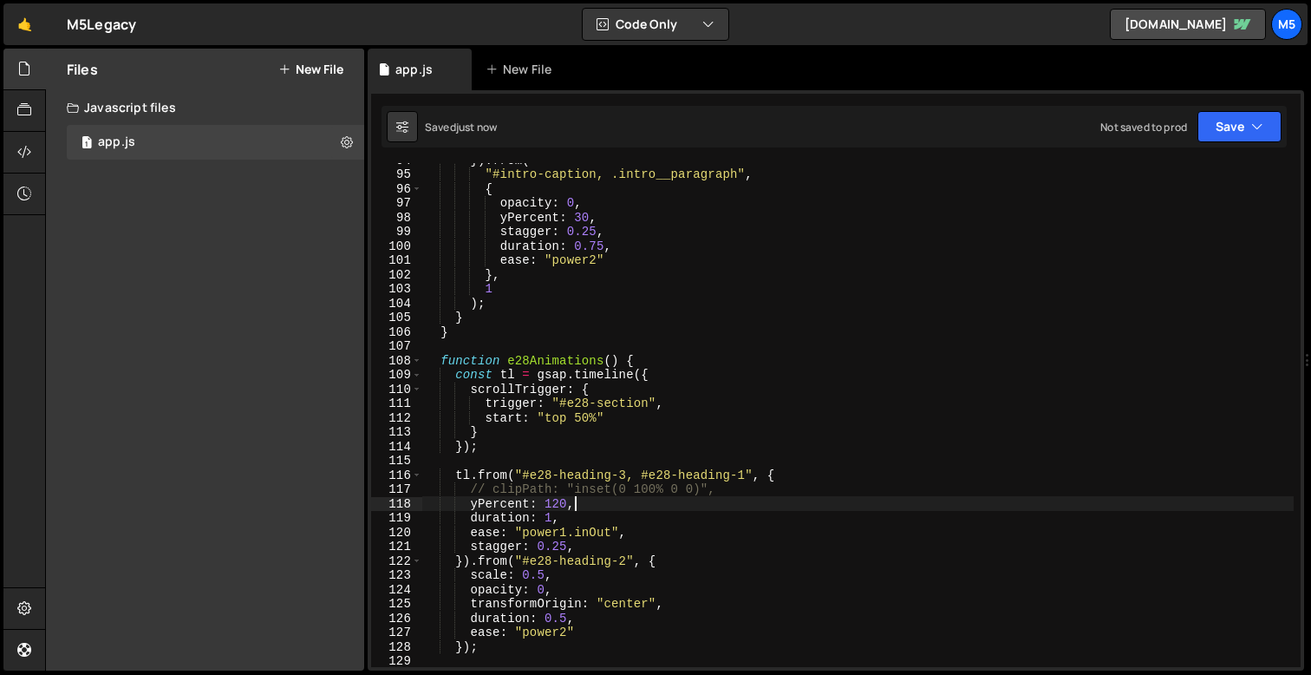
click at [565, 503] on div "}) . from ( "#intro-caption, .intro__paragraph" , { opacity : 0 , yPercent : 30…" at bounding box center [857, 419] width 871 height 532
click at [565, 537] on div "}) . from ( "#intro-caption, .intro__paragraph" , { opacity : 0 , yPercent : 30…" at bounding box center [857, 419] width 871 height 532
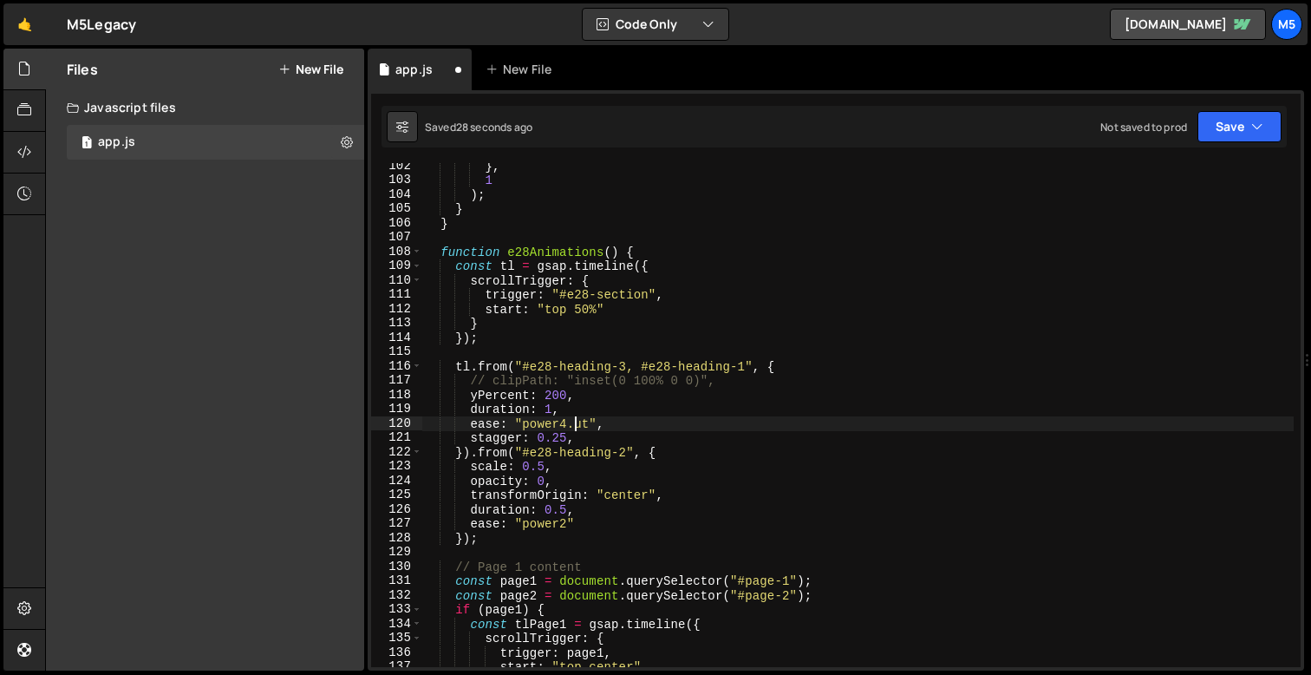
scroll to position [0, 10]
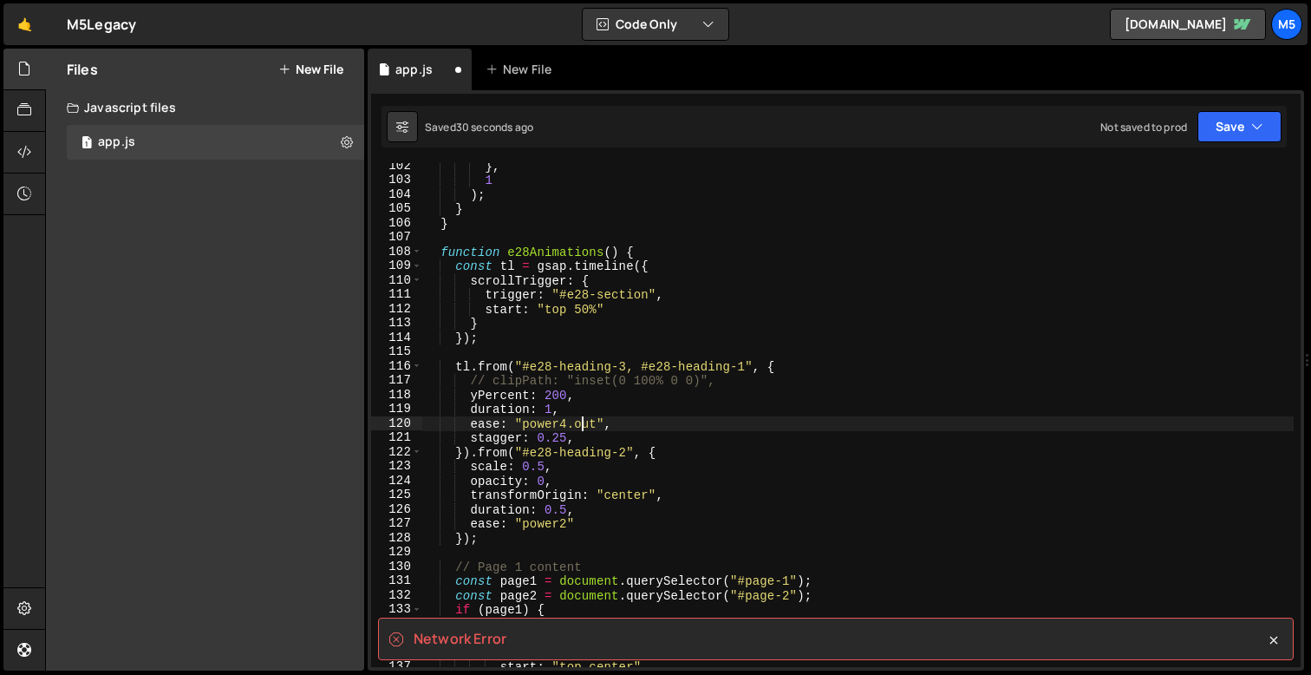
click at [627, 437] on div "} , 1 ) ; } } function e28Animations ( ) { const tl = gsap . timeline ({ scroll…" at bounding box center [857, 425] width 871 height 532
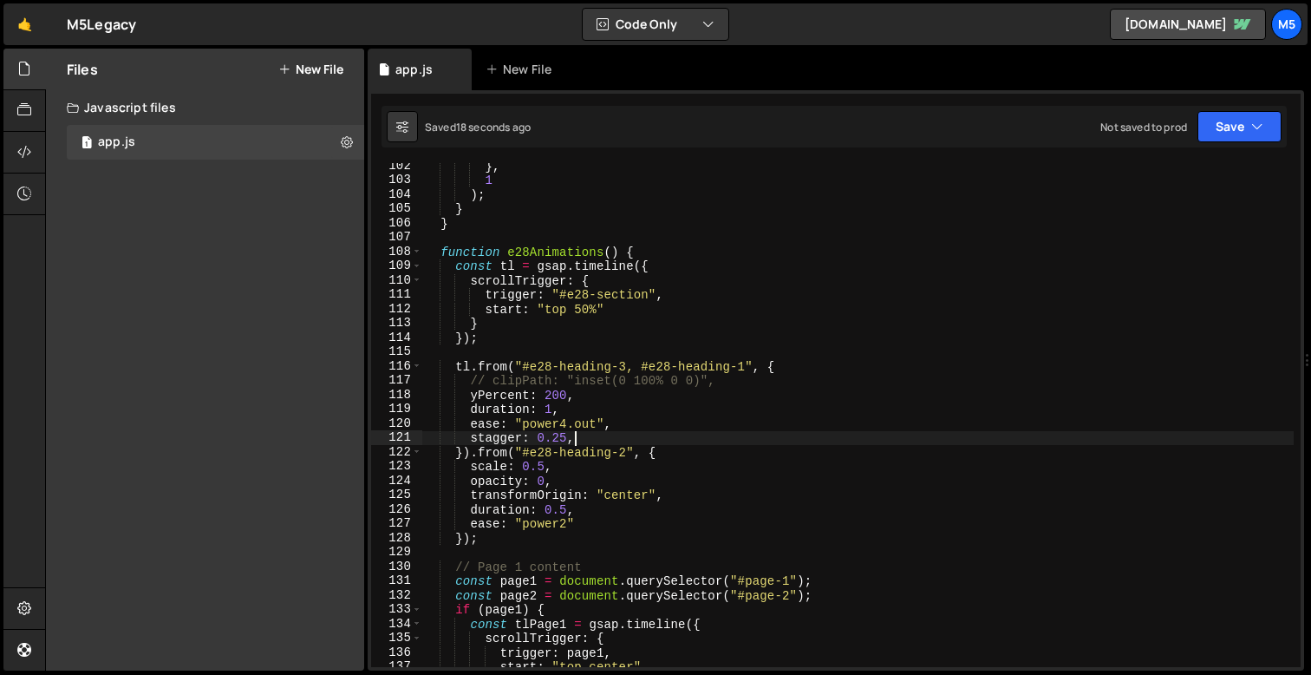
click at [509, 481] on div "} , 1 ) ; } } function e28Animations ( ) { const tl = gsap . timeline ({ scroll…" at bounding box center [857, 425] width 871 height 532
type textarea "opacity: 0,"
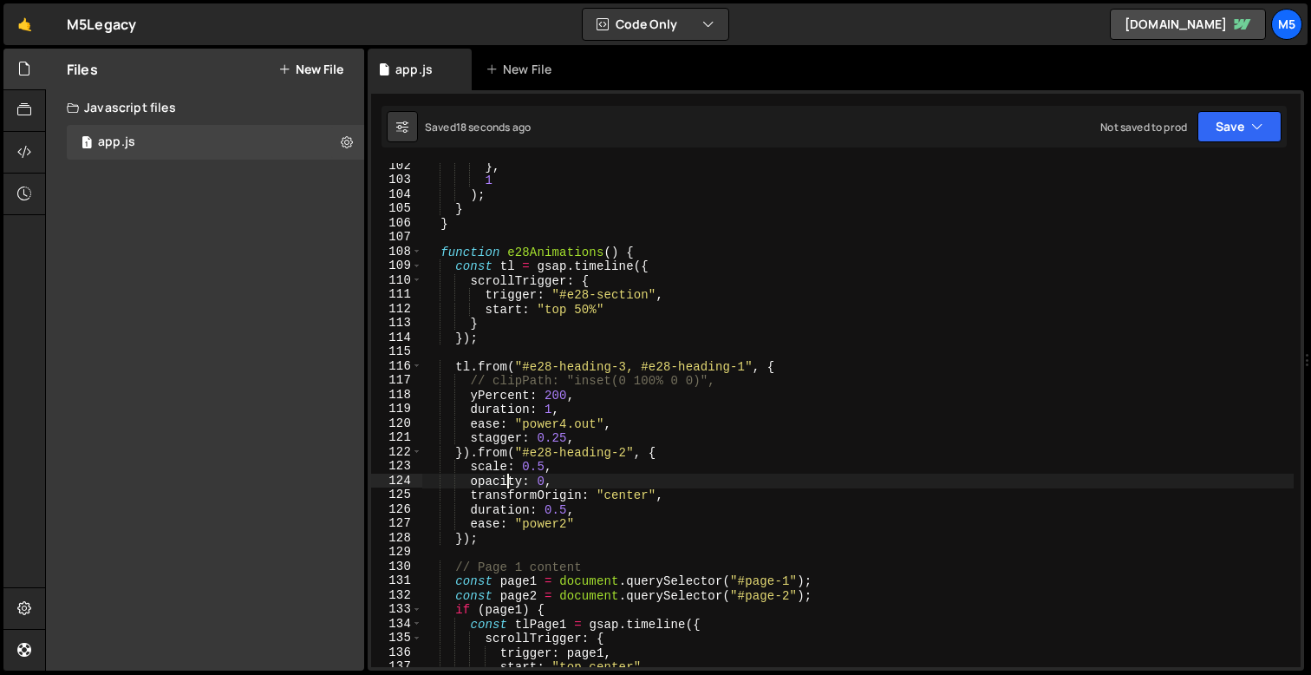
click at [478, 545] on div "} , 1 ) ; } } function e28Animations ( ) { const tl = gsap . timeline ({ scroll…" at bounding box center [857, 425] width 871 height 532
click at [469, 533] on div "} , 1 ) ; } } function e28Animations ( ) { const tl = gsap . timeline ({ scroll…" at bounding box center [857, 425] width 871 height 532
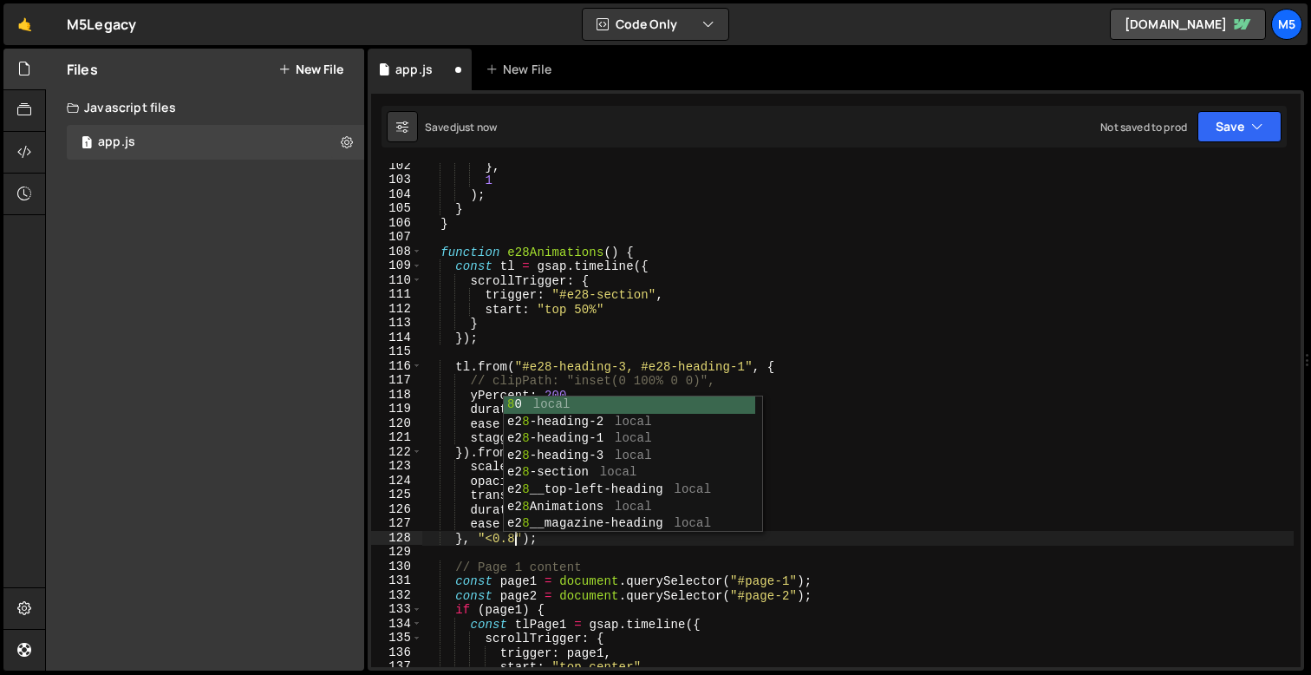
scroll to position [0, 6]
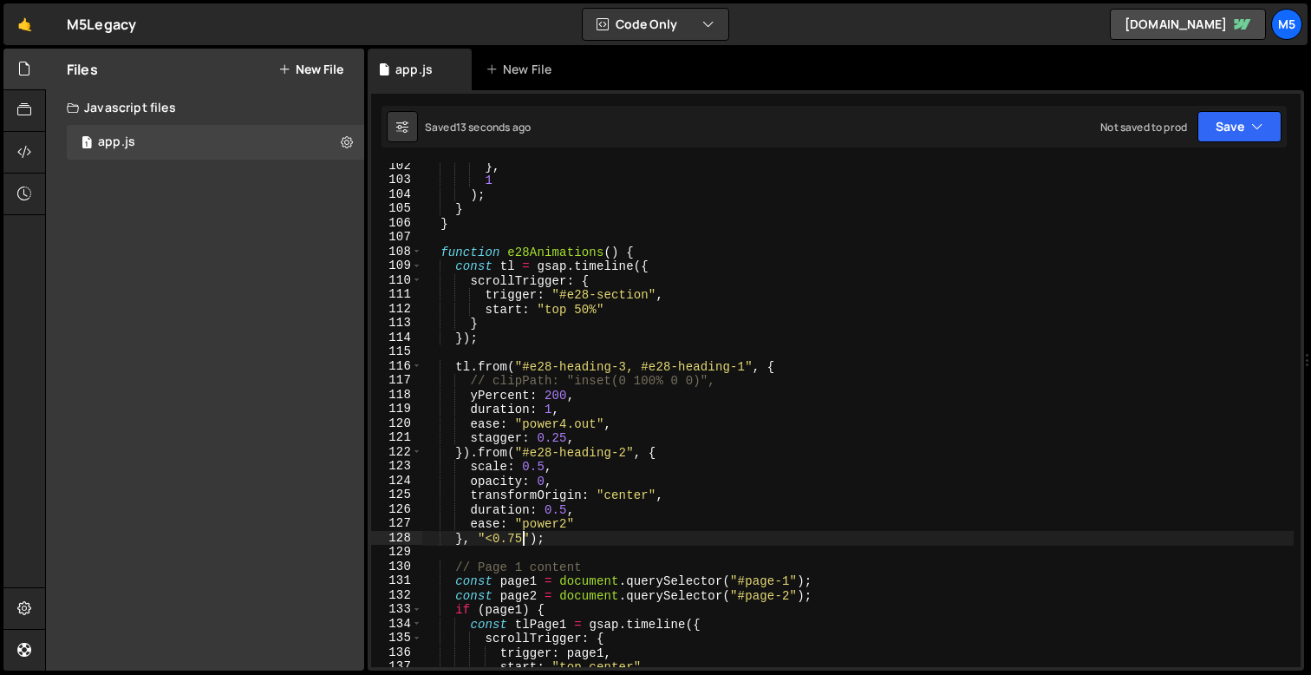
click at [544, 464] on div "} , 1 ) ; } } function e28Animations ( ) { const tl = gsap . timeline ({ scroll…" at bounding box center [857, 425] width 871 height 532
click at [574, 501] on div "} , 1 ) ; } } function e28Animations ( ) { const tl = gsap . timeline ({ scroll…" at bounding box center [857, 425] width 871 height 532
type textarea "transformOrigin: "center","
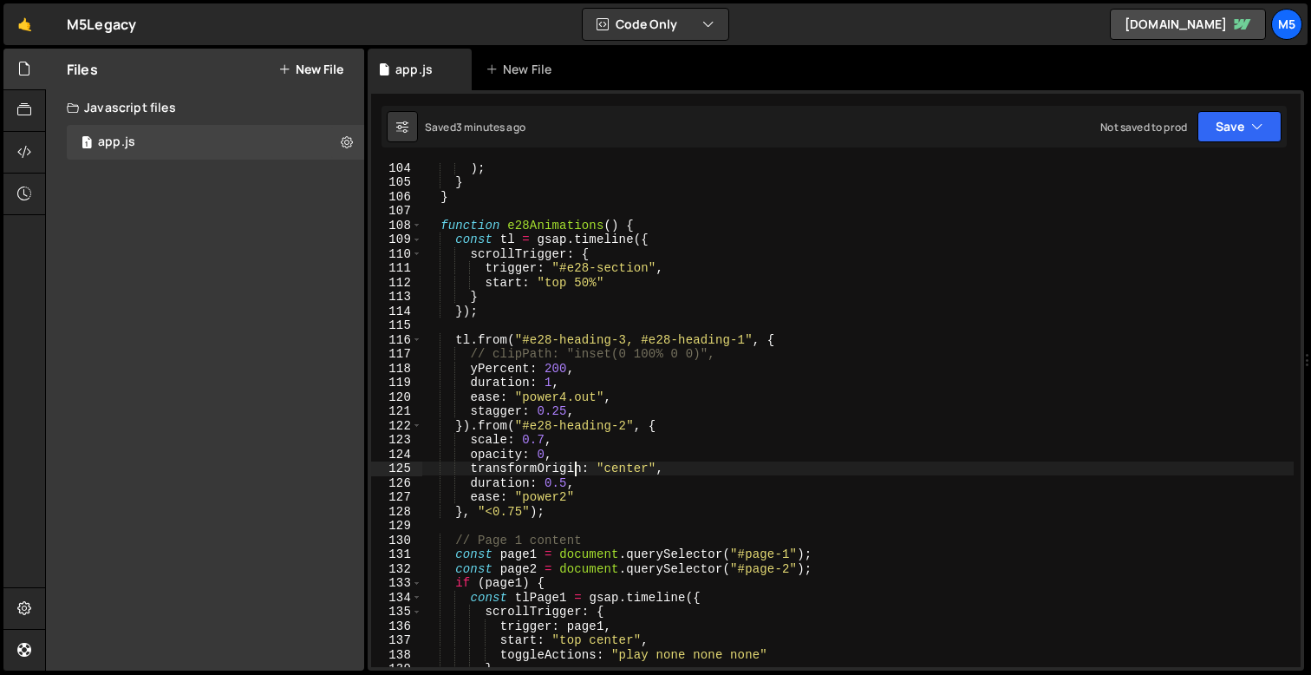
click at [525, 520] on div ") ; } } function e28Animations ( ) { const tl = gsap . timeline ({ scrollTrigge…" at bounding box center [857, 426] width 871 height 532
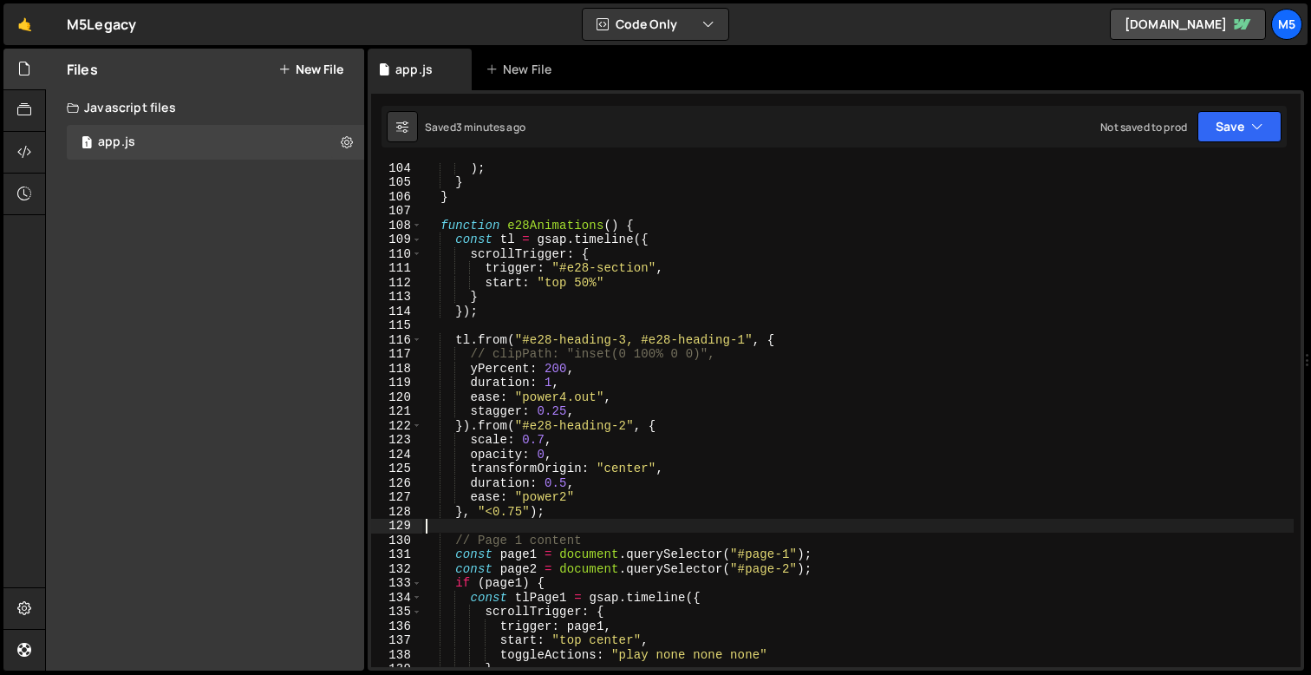
click at [544, 516] on div ") ; } } function e28Animations ( ) { const tl = gsap . timeline ({ scrollTrigge…" at bounding box center [857, 426] width 871 height 532
type textarea "}, "<0.75")"
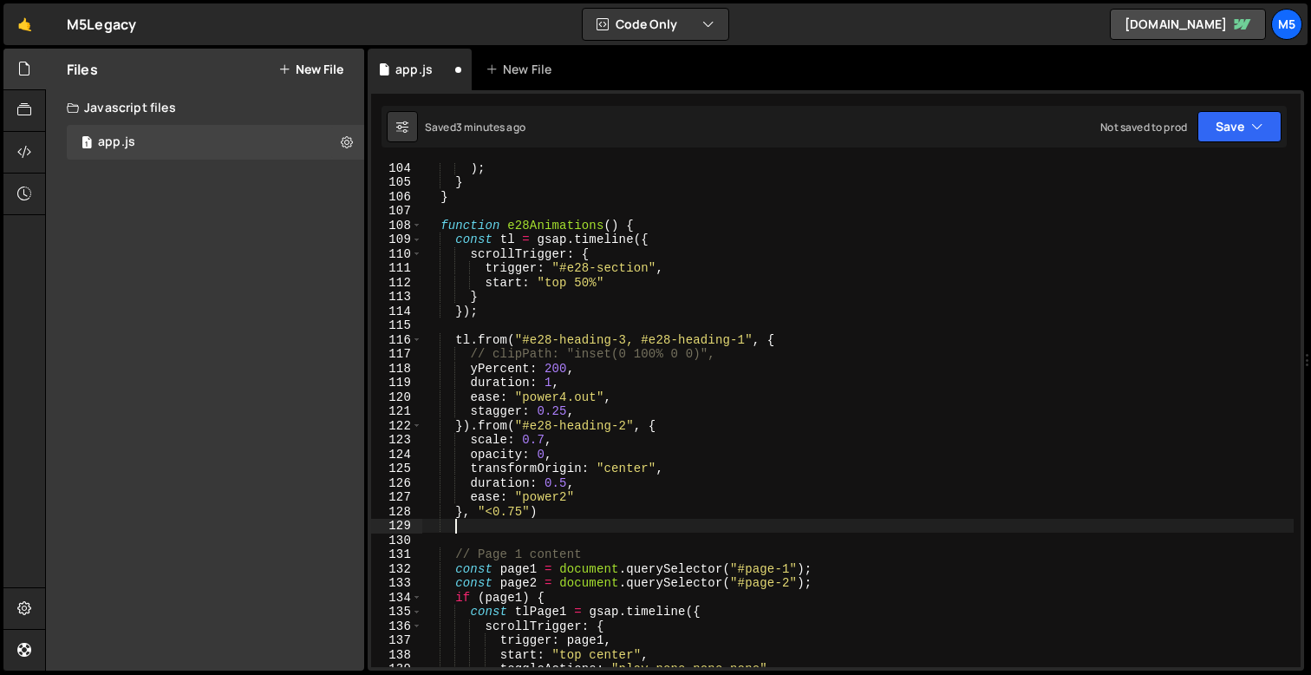
type textarea "б"
type textarea "[PERSON_NAME]"
click at [474, 422] on div ") ; } } function e28Animations ( ) { const tl = gsap . timeline ({ scrollTrigge…" at bounding box center [857, 426] width 871 height 532
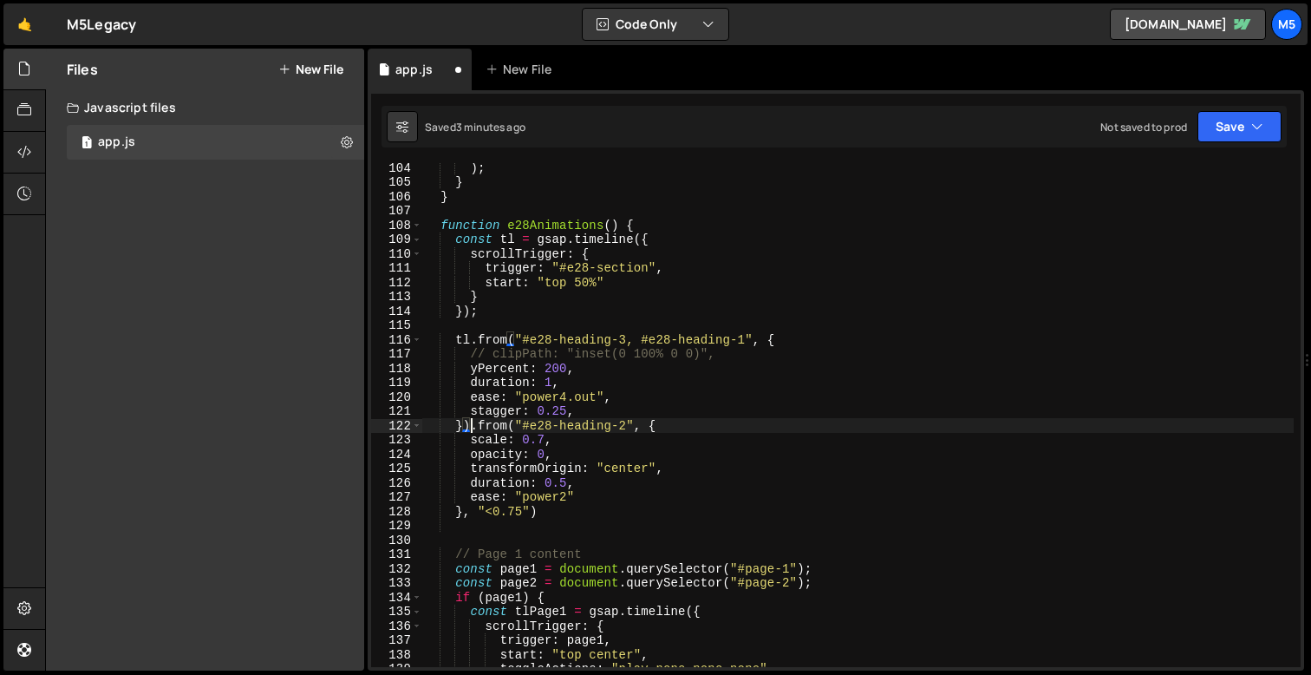
type textarea ".from("#e28-heading-2", {"
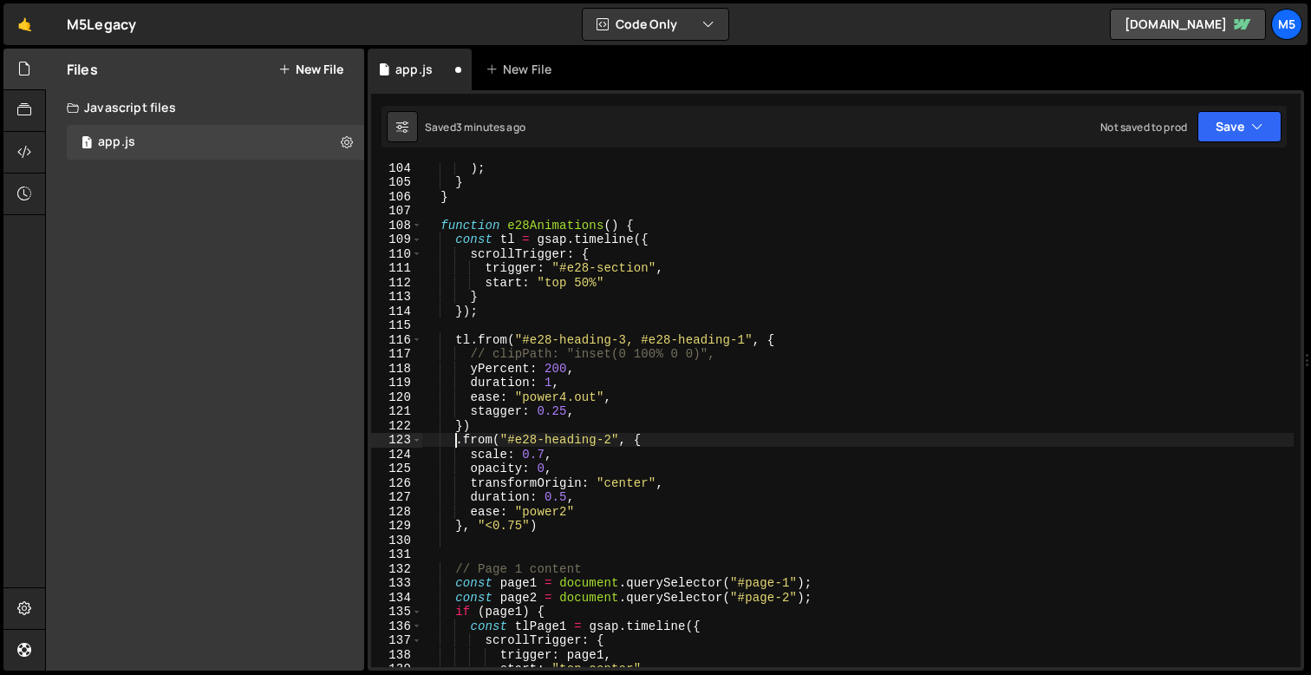
scroll to position [0, 2]
click at [462, 551] on div ") ; } } function e28Animations ( ) { const tl = gsap . timeline ({ scrollTrigge…" at bounding box center [857, 426] width 871 height 532
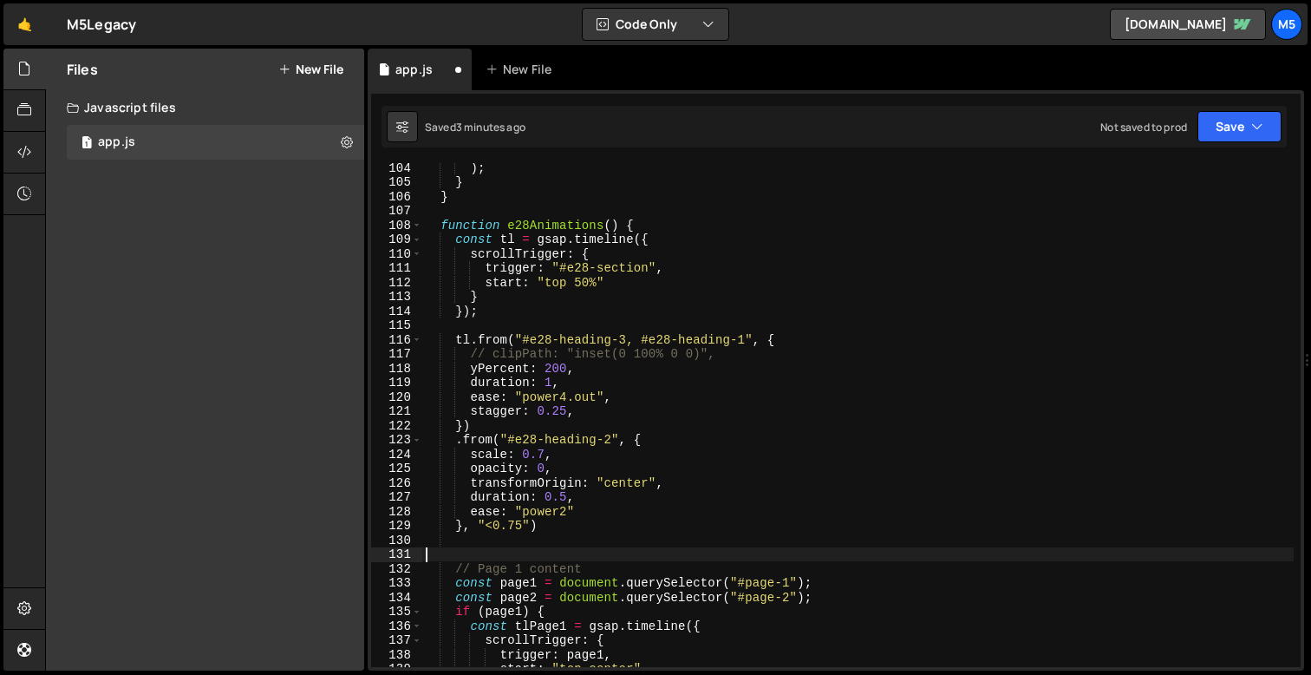
scroll to position [0, 0]
click at [479, 542] on div ") ; } } function e28Animations ( ) { const tl = gsap . timeline ({ scrollTrigge…" at bounding box center [857, 426] width 871 height 532
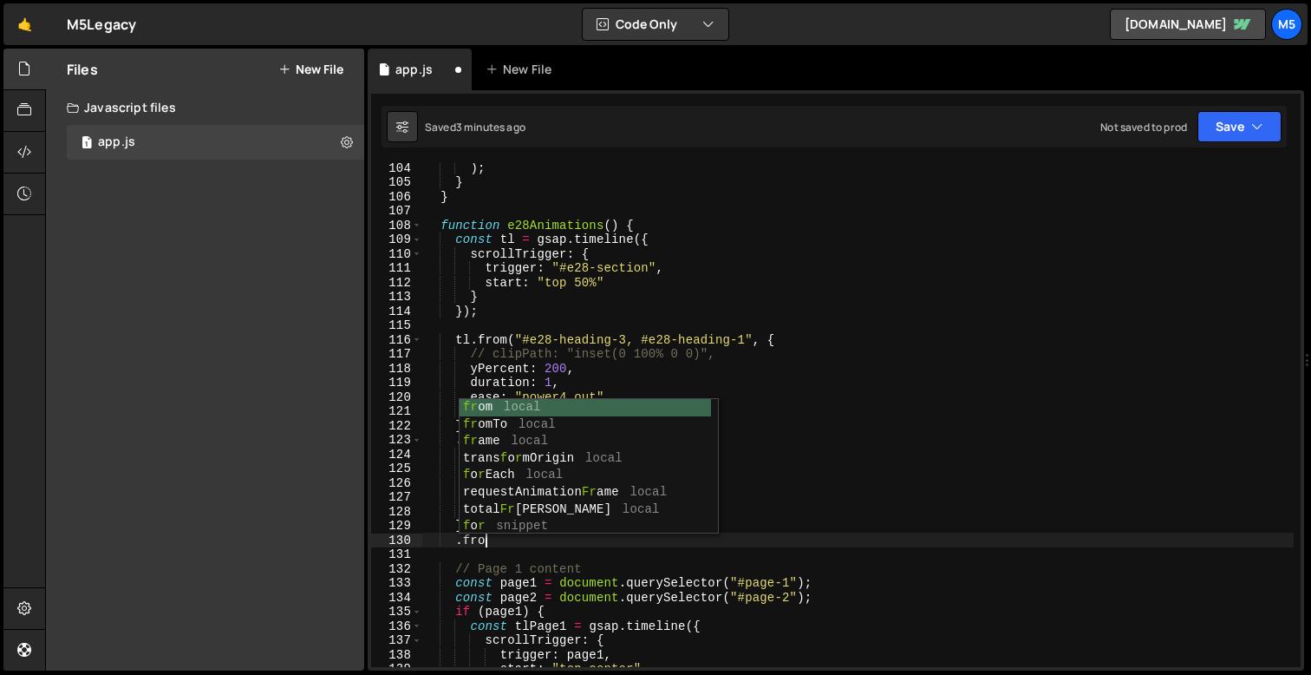
scroll to position [0, 3]
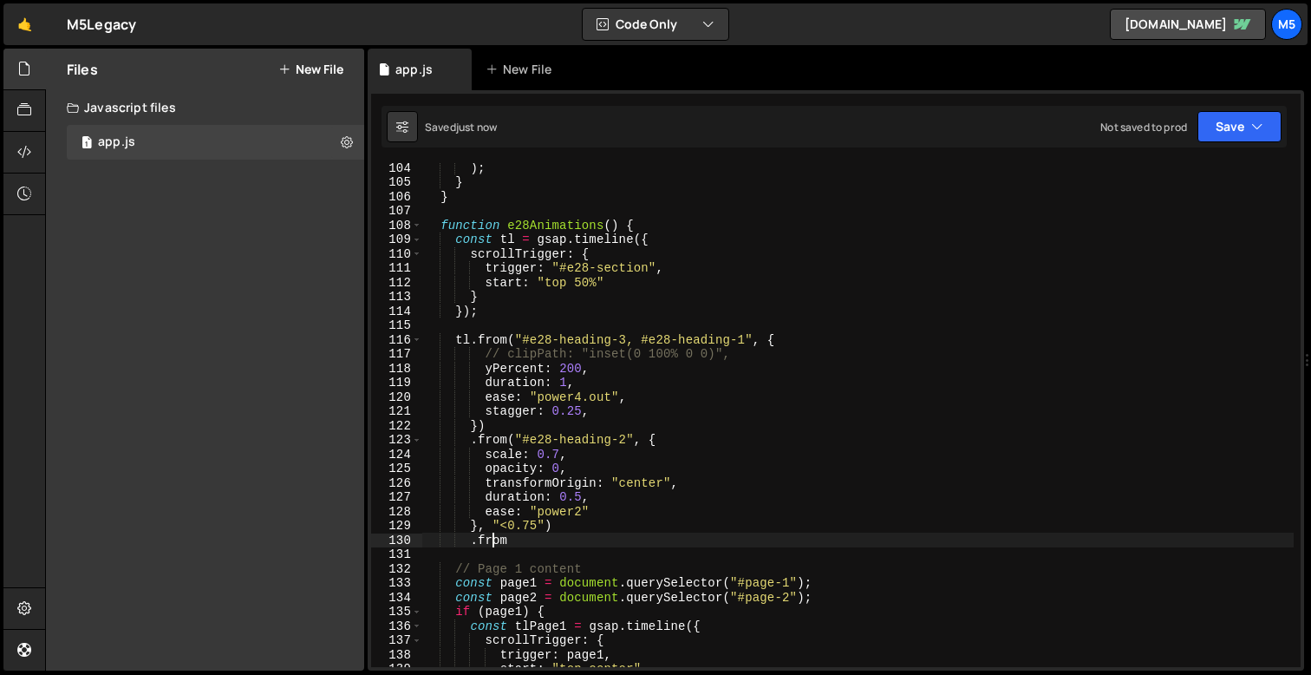
click at [511, 538] on div ") ; } } function e28Animations ( ) { const tl = gsap . timeline ({ scrollTrigge…" at bounding box center [857, 426] width 871 height 532
paste textarea "e28-heading__caption"
type textarea ".from(".e28-heading__caption", {)"
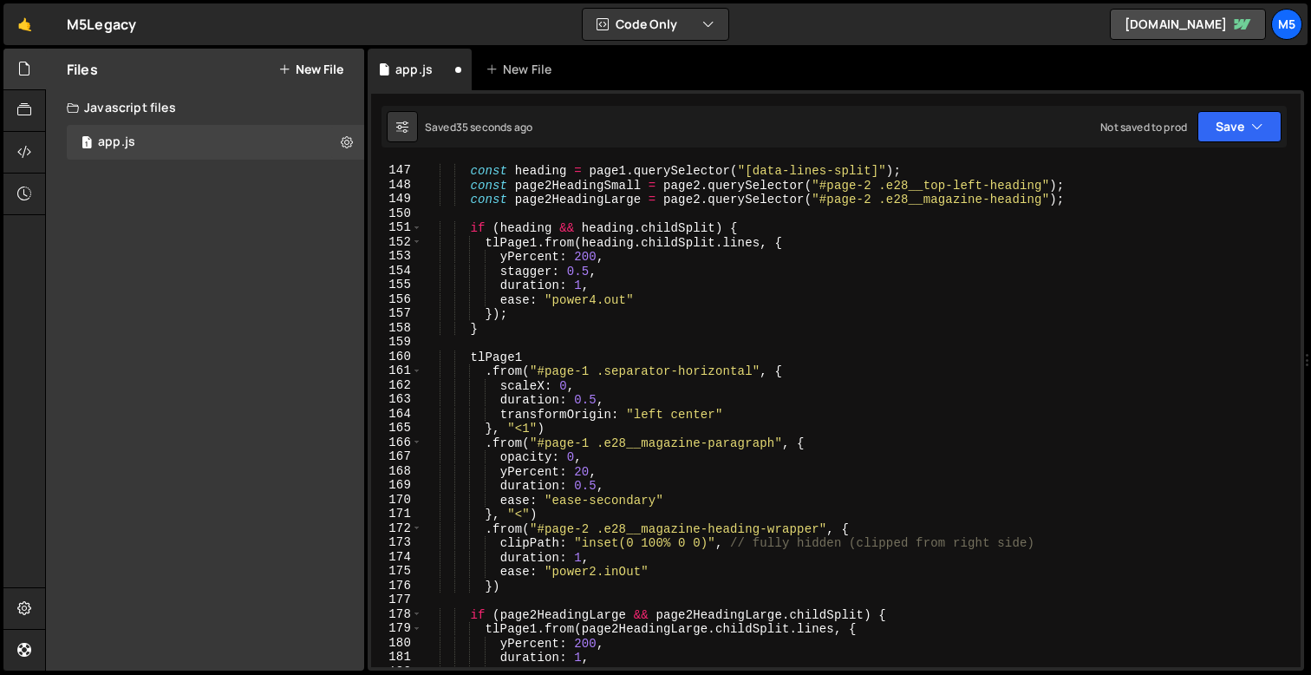
scroll to position [2089, 0]
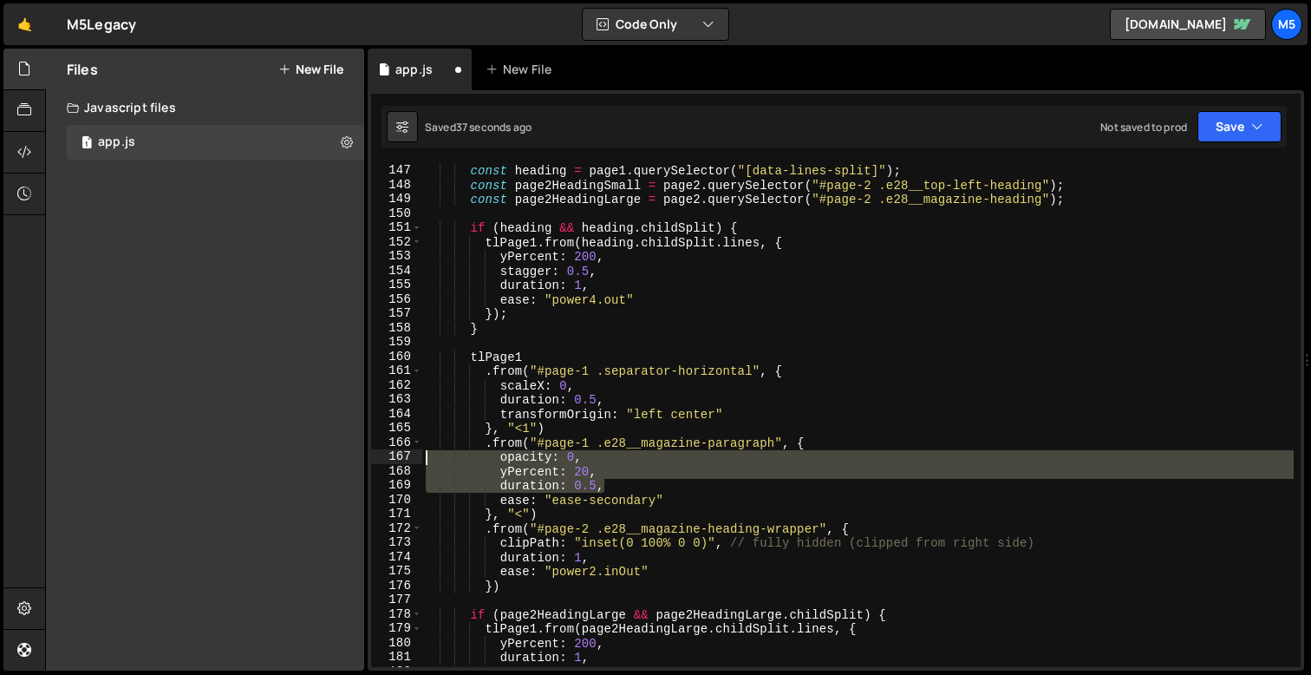
drag, startPoint x: 611, startPoint y: 485, endPoint x: 388, endPoint y: 460, distance: 224.2
click at [388, 460] on div "146 147 148 149 150 151 152 153 154 155 156 157 158 159 160 161 162 163 164 165…" at bounding box center [836, 415] width 930 height 504
type textarea "opacity: 0, yPercent: 20,"
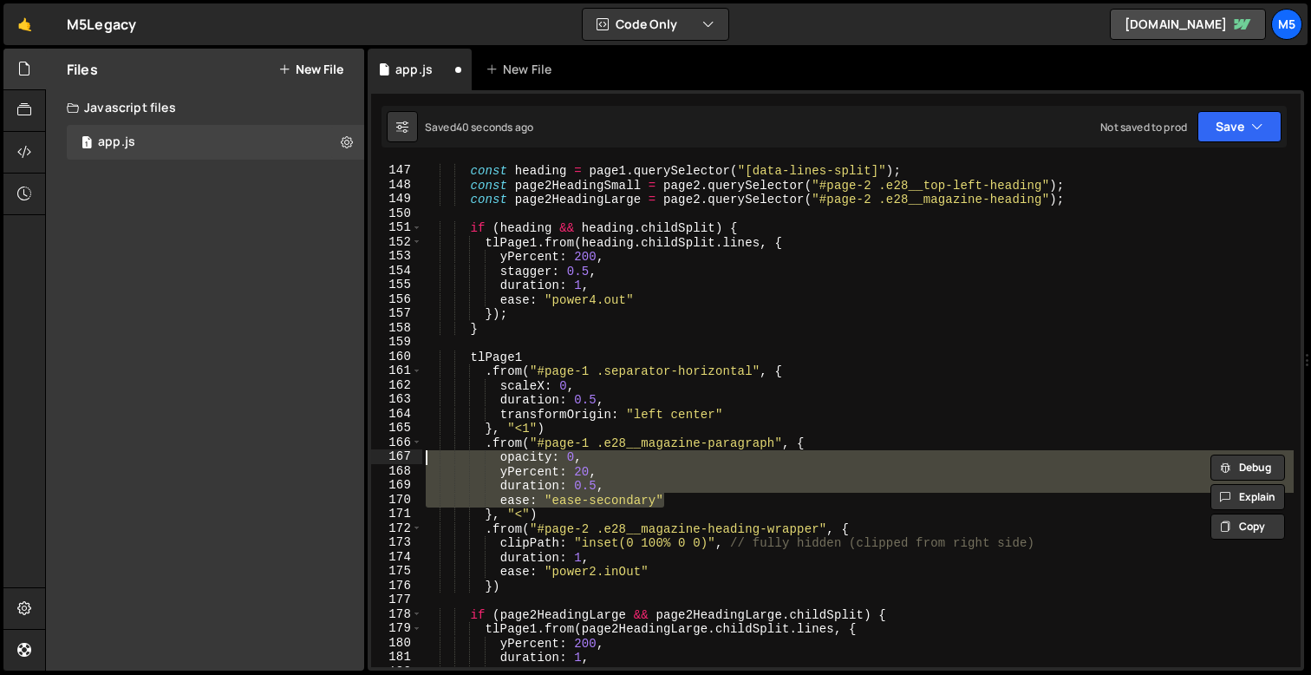
drag, startPoint x: 675, startPoint y: 498, endPoint x: 414, endPoint y: 458, distance: 264.0
click at [414, 458] on div "opacity: 0, yPercent: 20, 146 147 148 149 150 151 152 153 154 155 156 157 158 1…" at bounding box center [836, 415] width 930 height 504
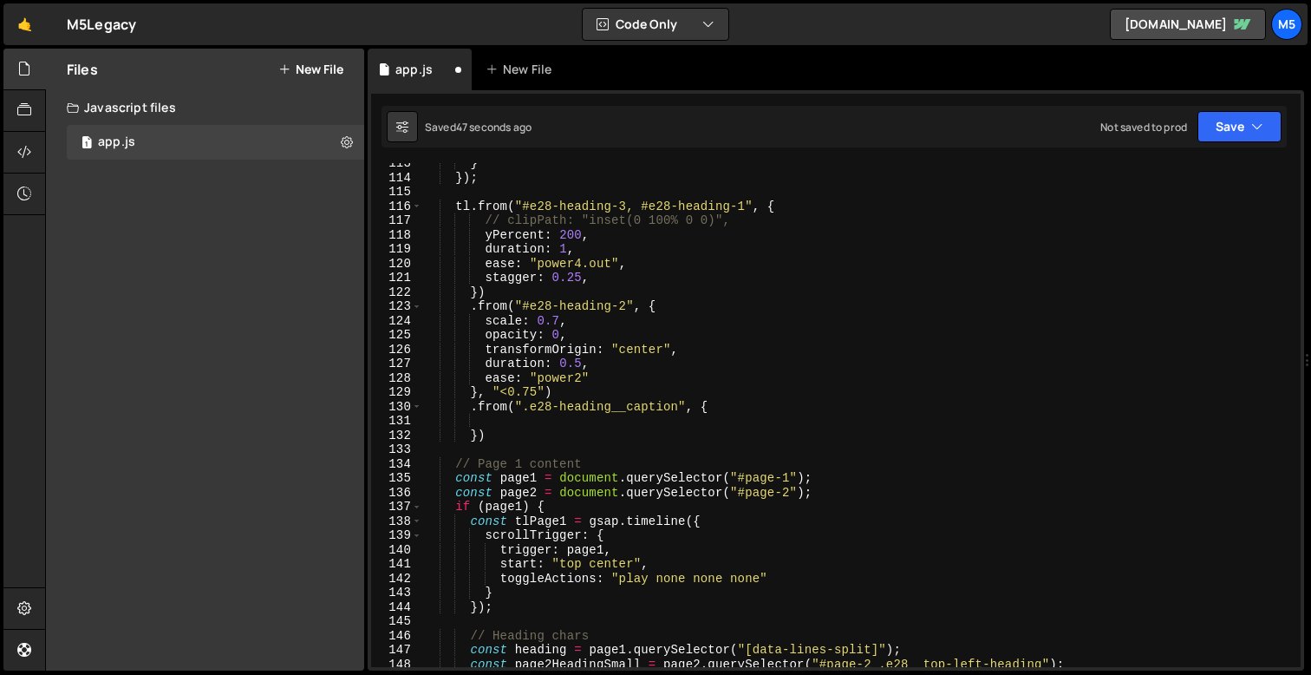
scroll to position [1609, 0]
click at [504, 415] on div "} }) ; tl . from ( "#e28-heading-3, #e28-heading-1" , { // clipPath: "inset(0 1…" at bounding box center [857, 422] width 871 height 532
paste textarea "ease: "ease-secondary""
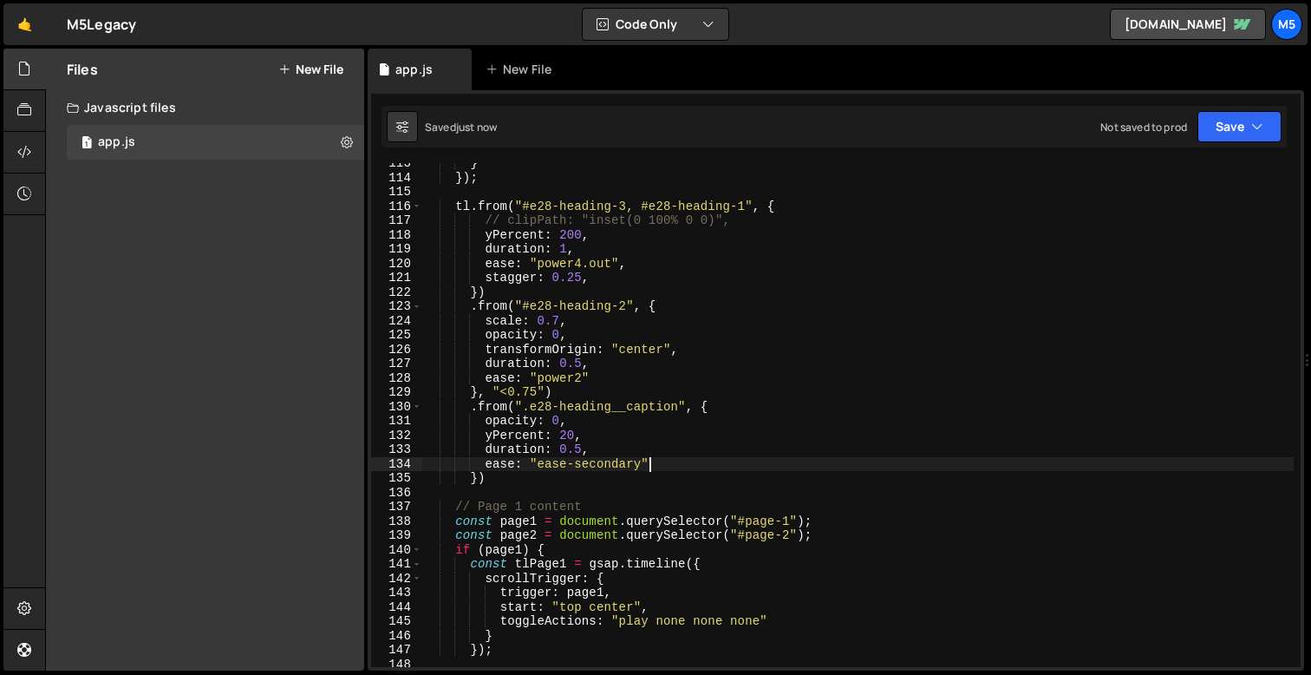
click at [614, 448] on div "} }) ; tl . from ( "#e28-heading-3, #e28-heading-1" , { // clipPath: "inset(0 1…" at bounding box center [857, 422] width 871 height 532
type textarea "duration: 0.5,"
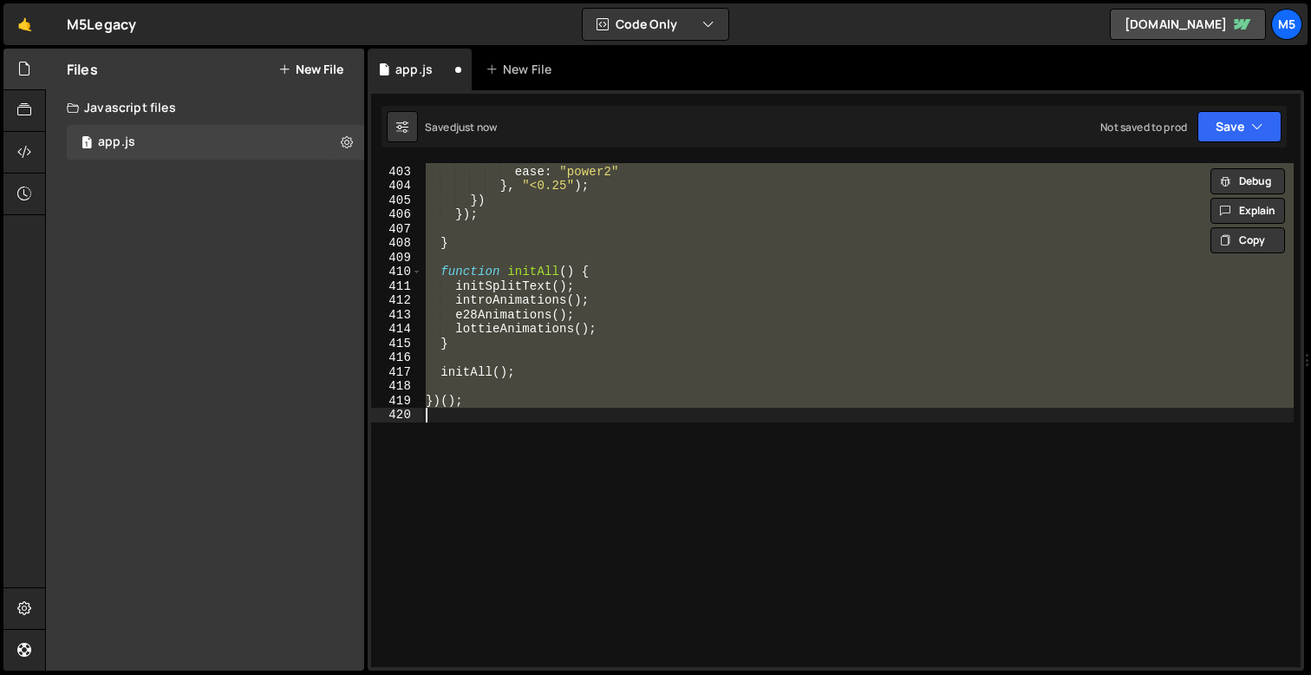
scroll to position [1651, 0]
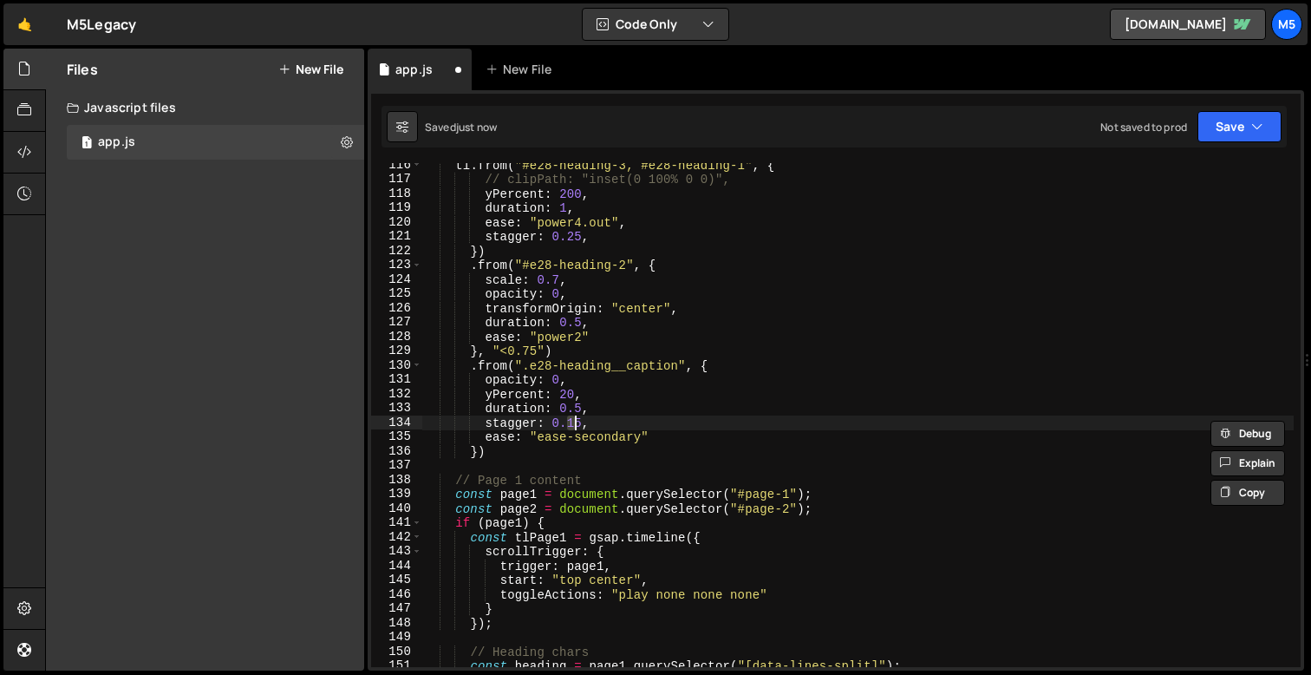
click at [608, 448] on div "tl . from ( "#e28-heading-3, #e28-heading-1" , { // clipPath: "inset(0 100% 0 0…" at bounding box center [857, 424] width 871 height 532
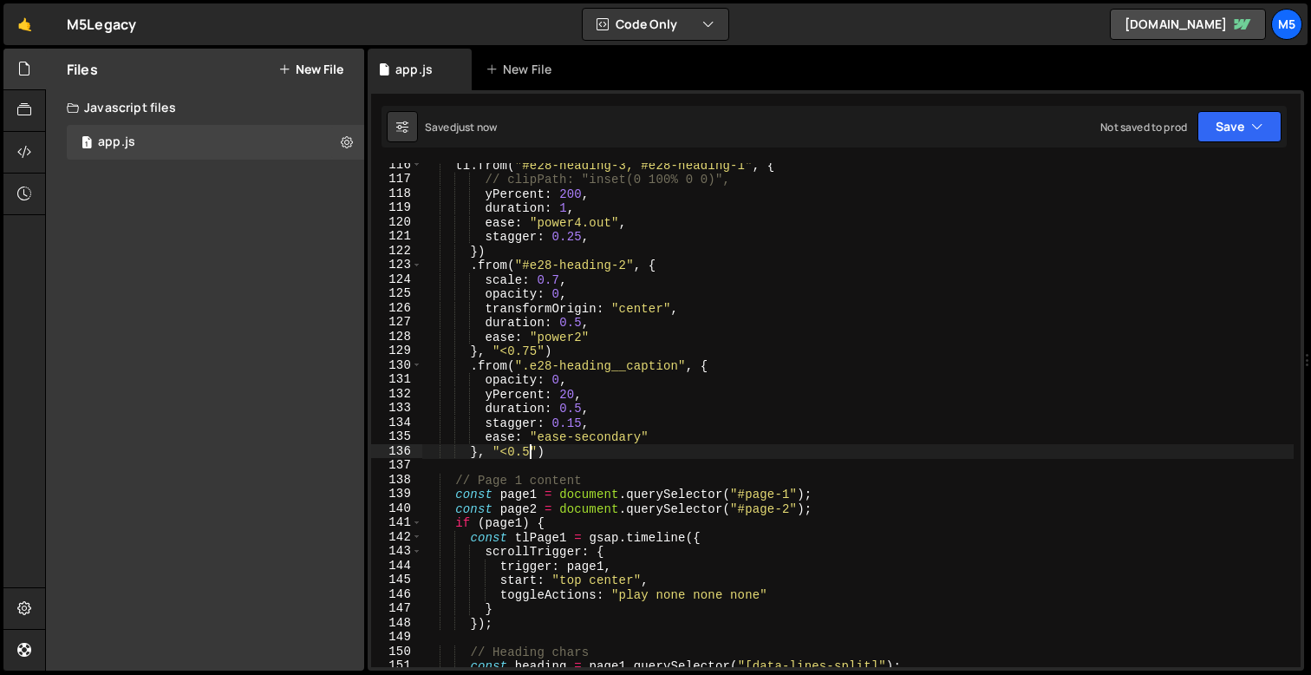
scroll to position [0, 7]
type textarea "}, "<0.25")"
